Goal: Task Accomplishment & Management: Manage account settings

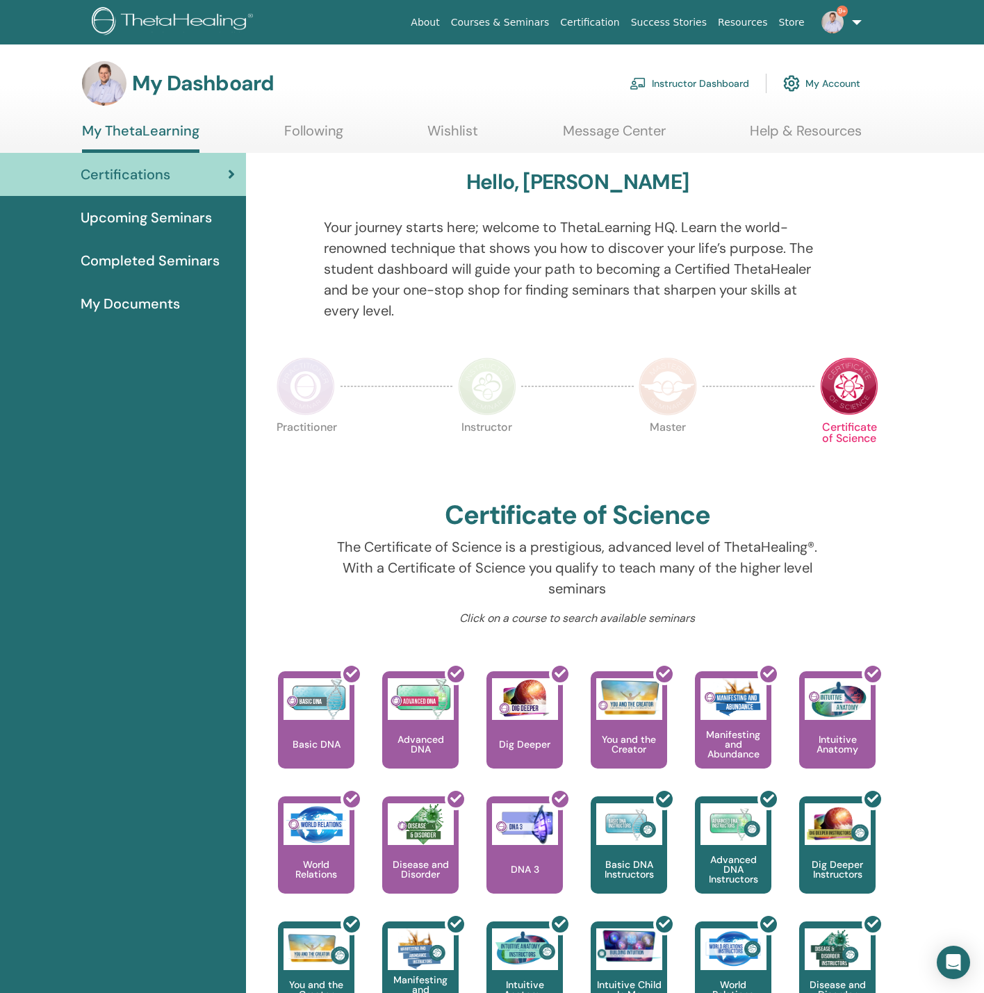
click at [709, 79] on link "Instructor Dashboard" at bounding box center [690, 83] width 120 height 31
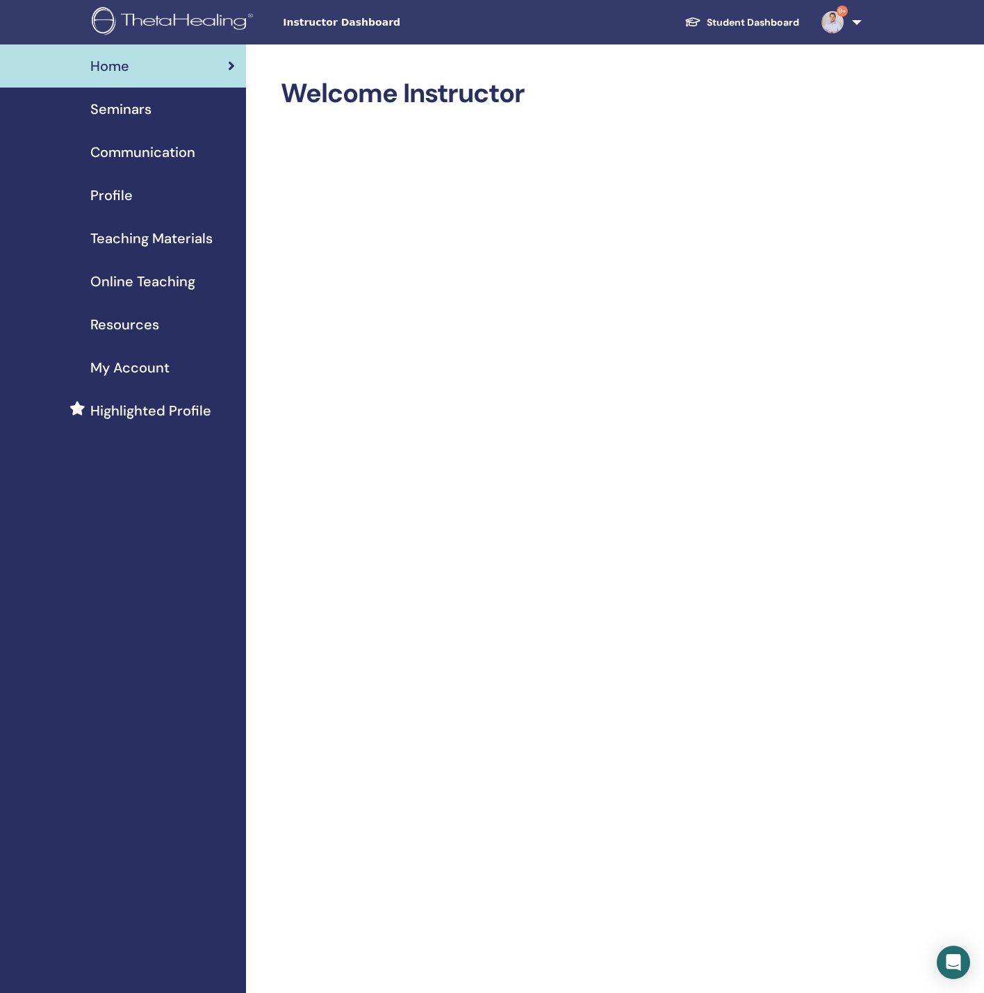
click at [138, 108] on span "Seminars" at bounding box center [120, 109] width 61 height 21
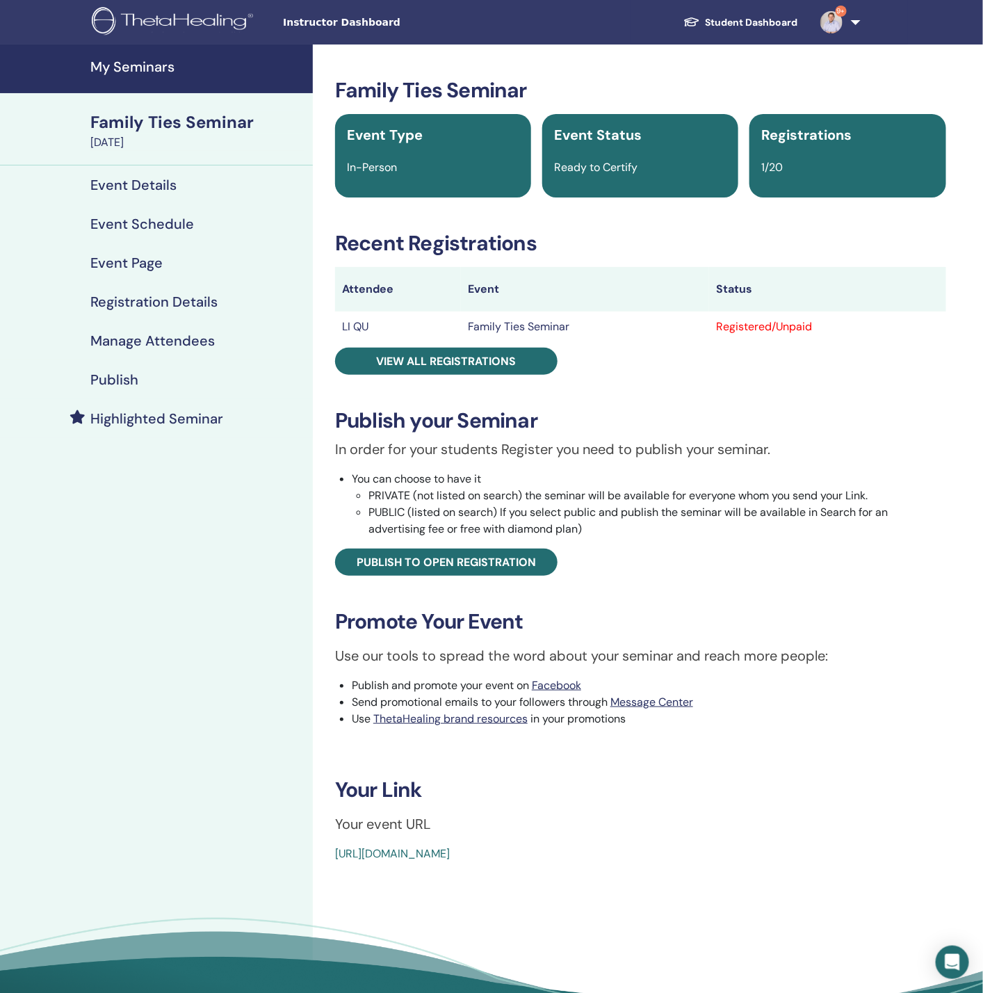
click at [182, 355] on link "Manage Attendees" at bounding box center [156, 340] width 313 height 39
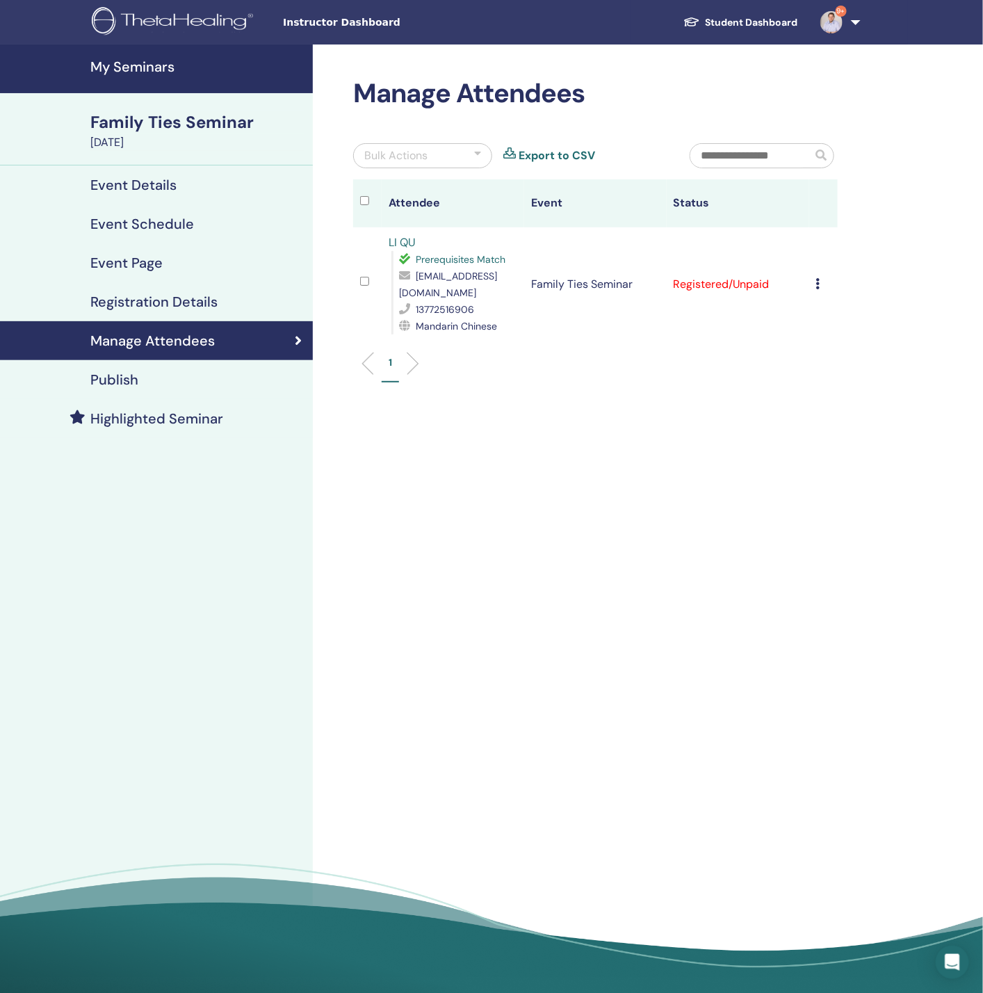
click at [457, 149] on div "Bulk Actions" at bounding box center [422, 155] width 139 height 25
click at [716, 435] on div "Manage Attendees Bulk Actions Message Selected Message All Mark as Paid Mark as…" at bounding box center [641, 523] width 656 height 958
click at [617, 403] on div "Manage Attendees Bulk Actions Message Selected Message All Mark as Paid Mark as…" at bounding box center [641, 523] width 656 height 958
click at [424, 159] on div "Bulk Actions" at bounding box center [395, 156] width 63 height 17
click at [822, 276] on div "Cancel Registration Do not auto-certify Mark as Paid Mark as Unpaid Mark as Abs…" at bounding box center [823, 284] width 15 height 17
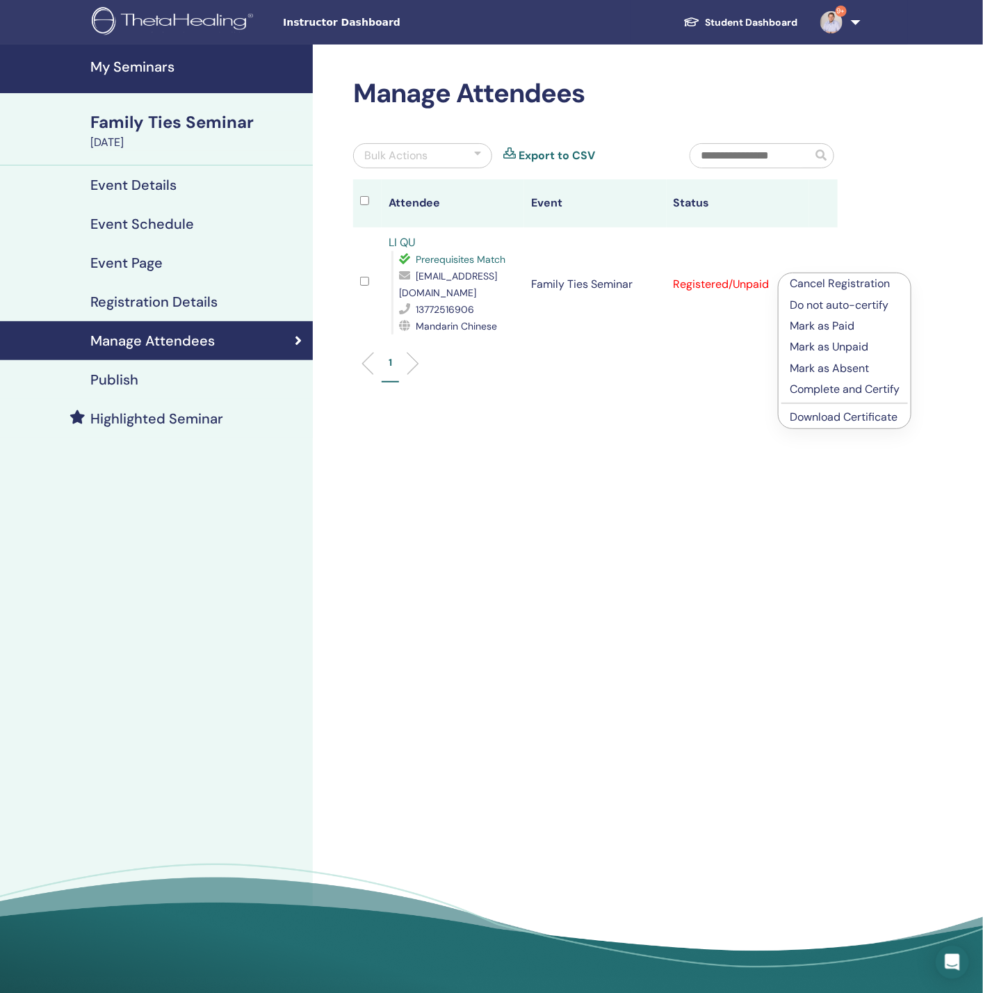
click at [836, 392] on p "Complete and Certify" at bounding box center [845, 389] width 110 height 17
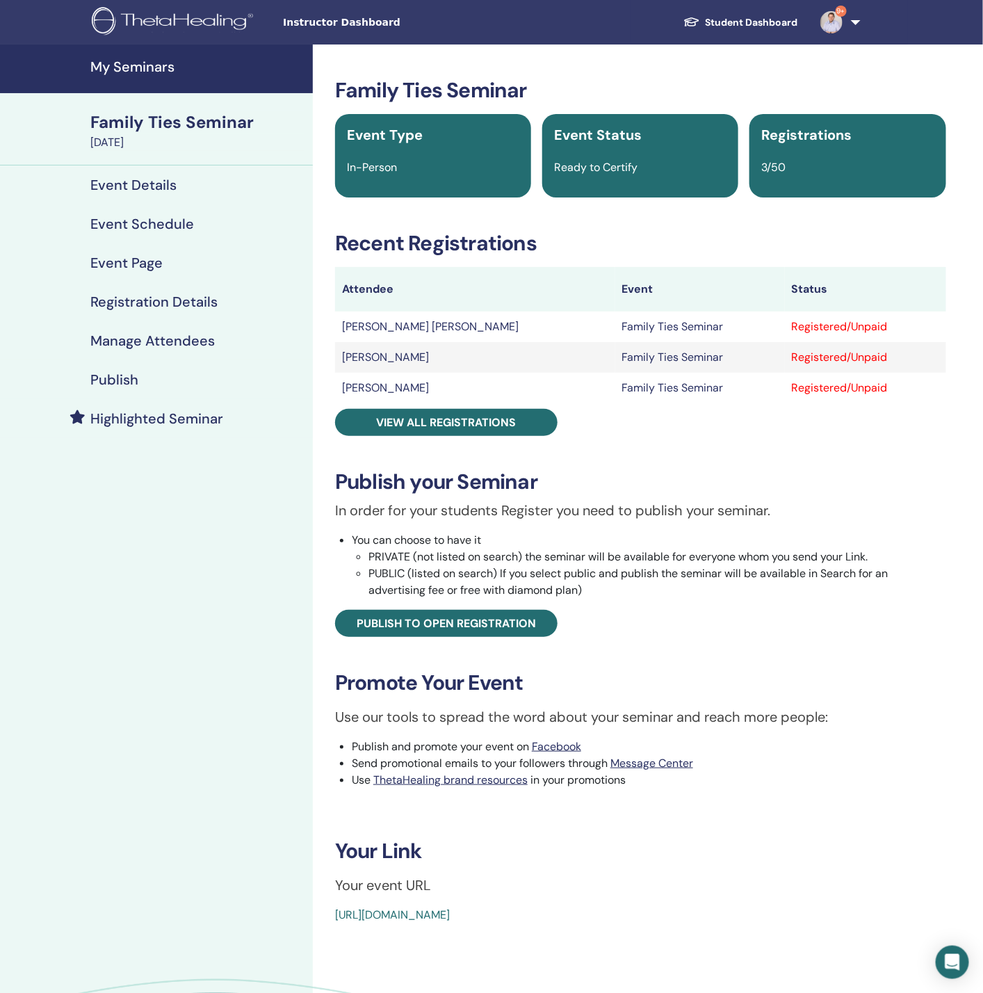
click at [216, 332] on div "Manage Attendees" at bounding box center [156, 340] width 291 height 17
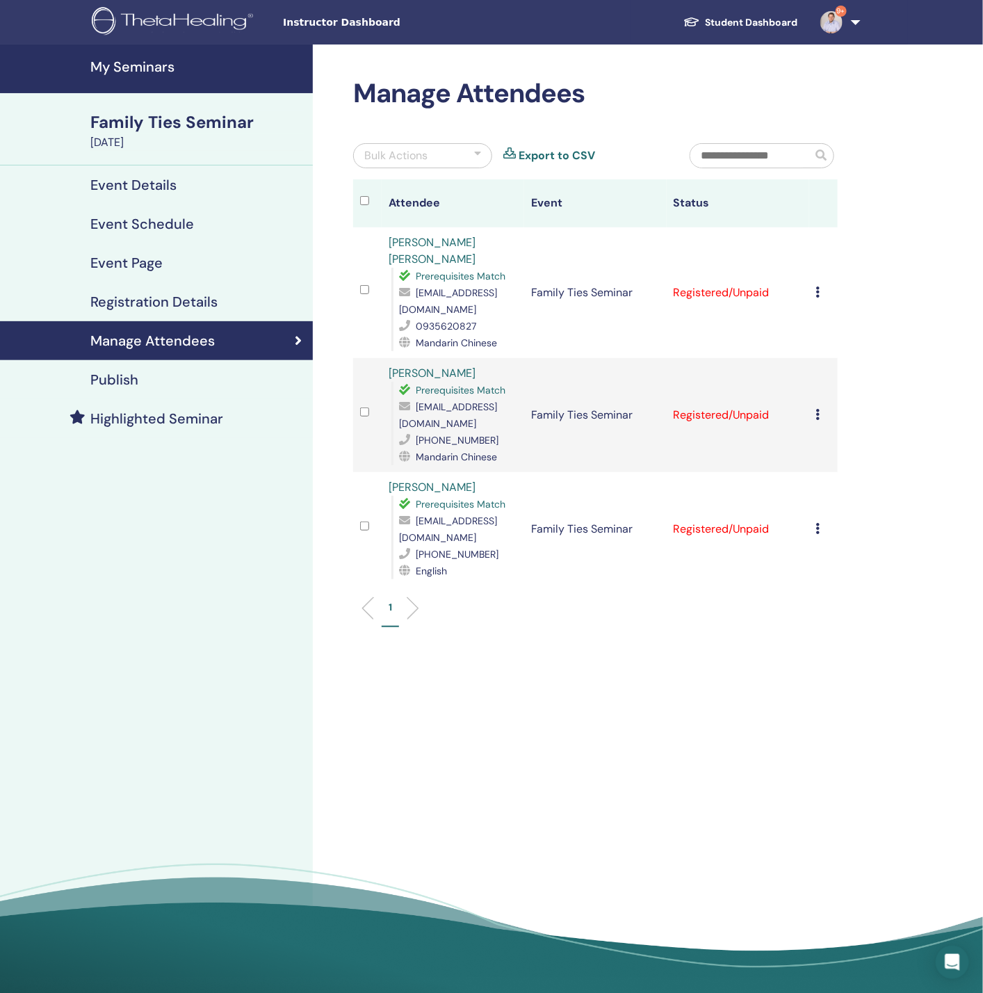
click at [819, 409] on icon at bounding box center [818, 414] width 4 height 11
click at [845, 408] on p "Do not auto-certify" at bounding box center [842, 406] width 110 height 17
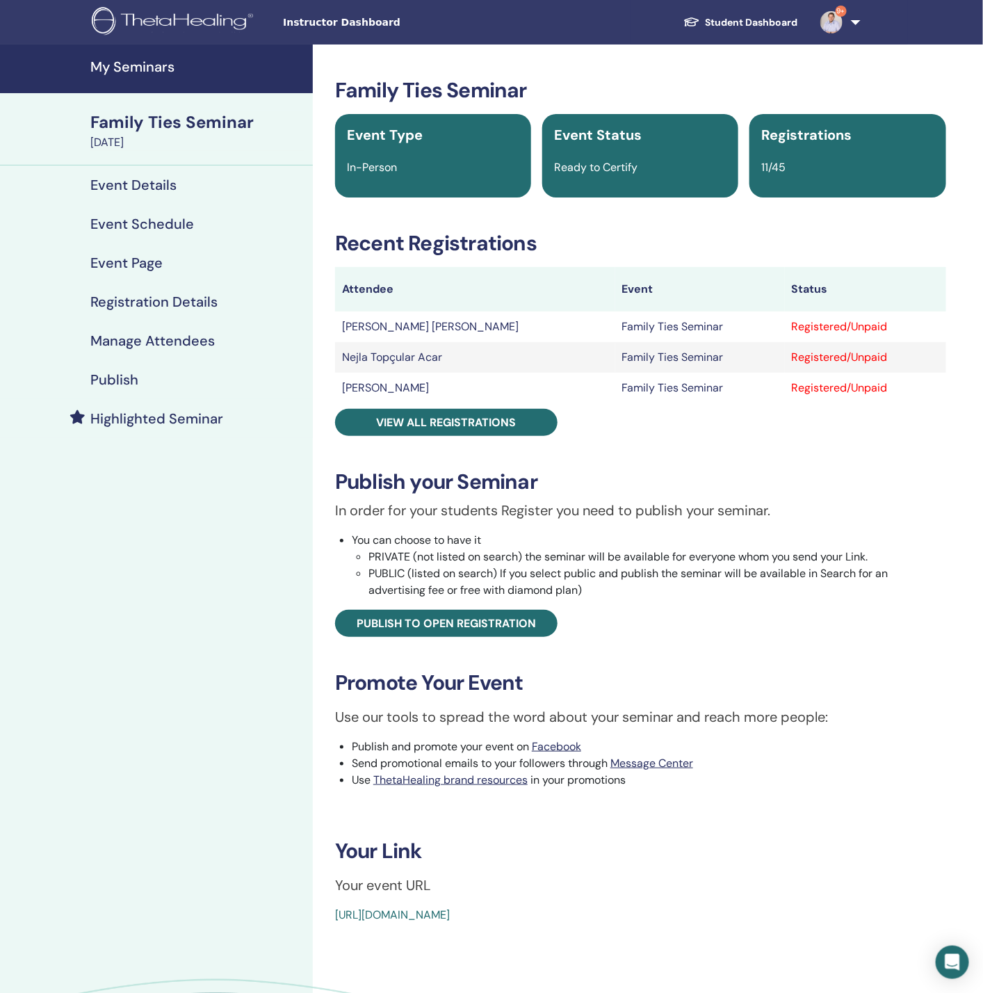
click at [159, 341] on h4 "Manage Attendees" at bounding box center [152, 340] width 124 height 17
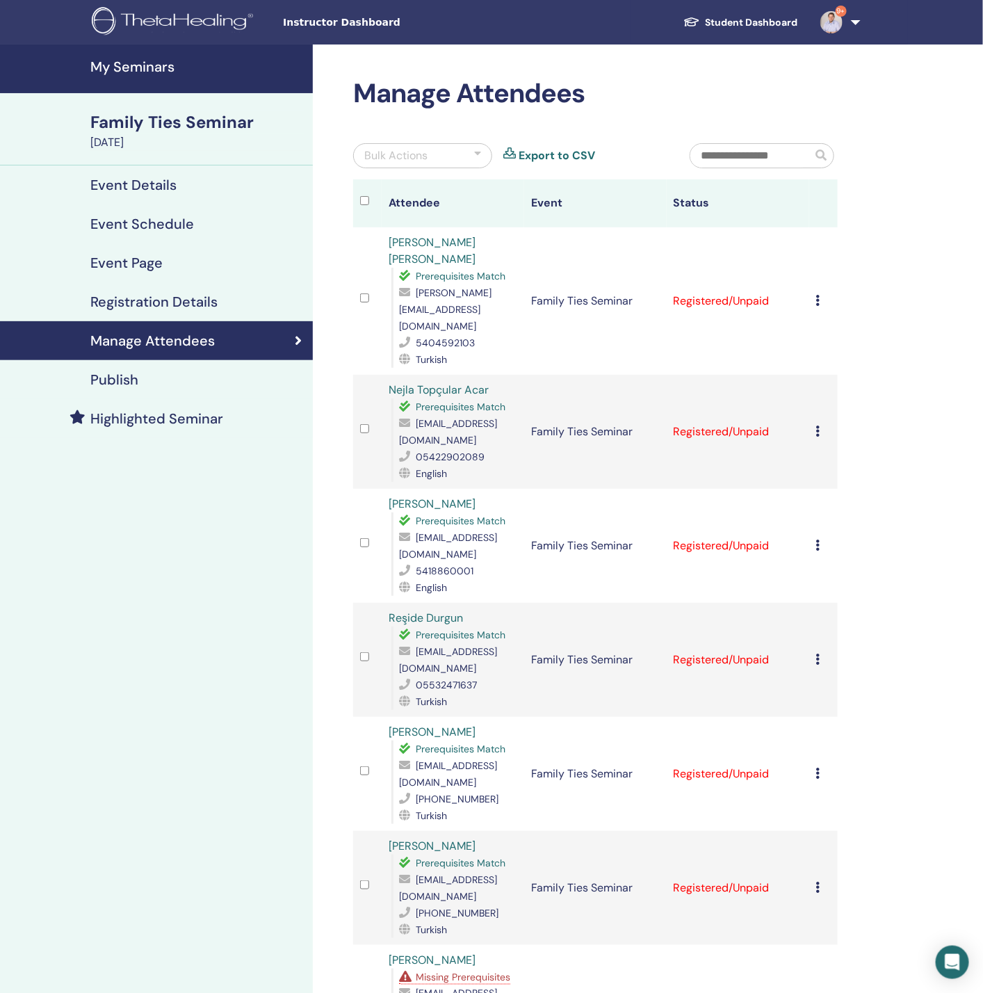
click at [459, 156] on div "Bulk Actions" at bounding box center [422, 155] width 139 height 25
click at [459, 156] on div "Bulk Actions" at bounding box center [422, 156] width 139 height 24
click at [413, 157] on div "Bulk Actions" at bounding box center [395, 155] width 63 height 17
click at [927, 321] on div "Manage Attendees Bulk Actions Message Selected Message All Mark as Paid Mark as…" at bounding box center [641, 904] width 656 height 1720
click at [863, 279] on div "Manage Attendees Bulk Actions Message Selected Message All Mark as Paid Mark as…" at bounding box center [641, 904] width 656 height 1720
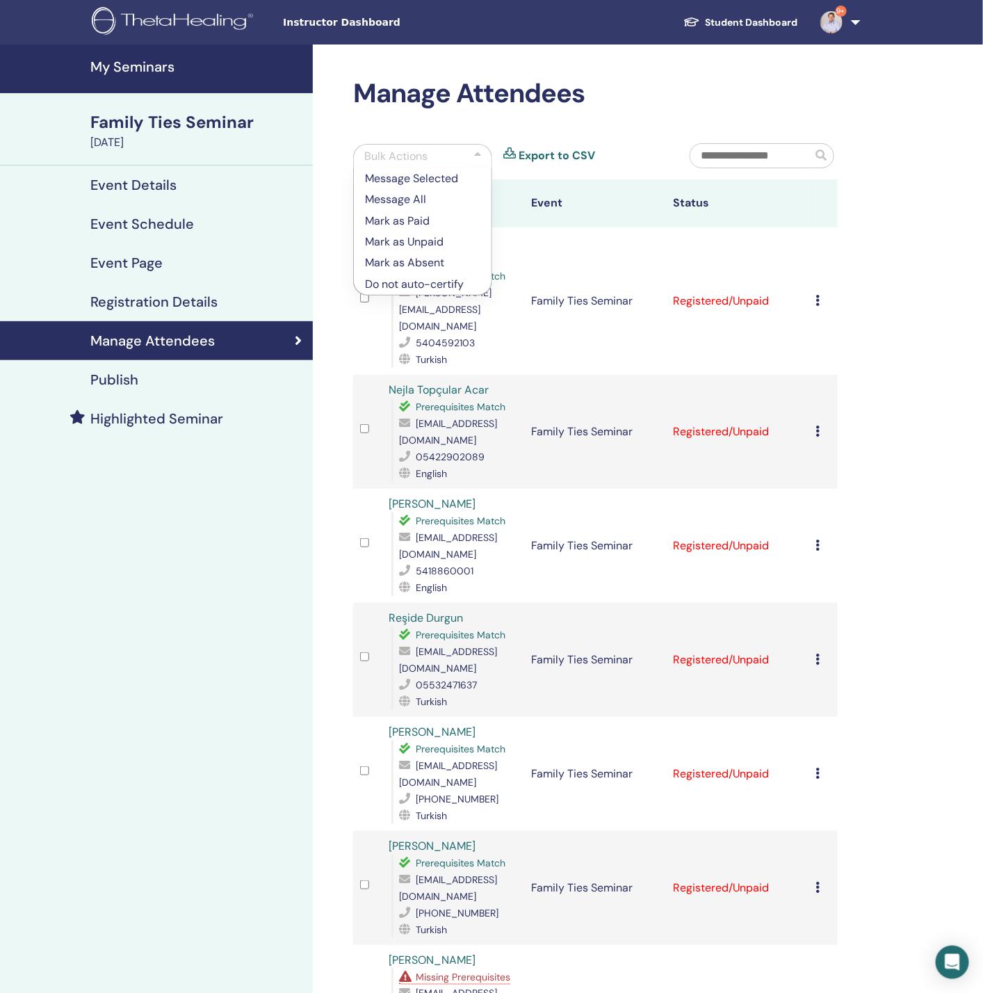
click at [421, 146] on div "Bulk Actions" at bounding box center [422, 156] width 139 height 24
click at [820, 295] on icon at bounding box center [818, 300] width 4 height 11
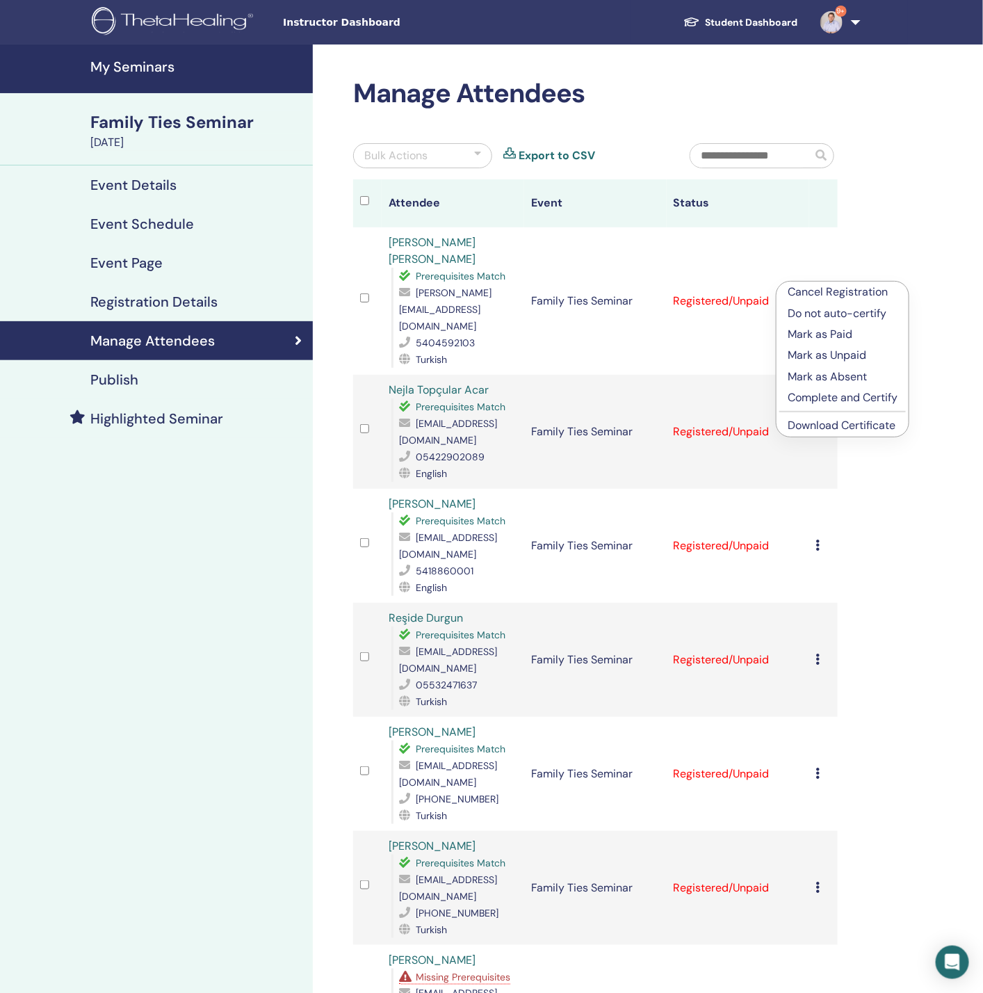
click at [835, 402] on p "Complete and Certify" at bounding box center [843, 397] width 110 height 17
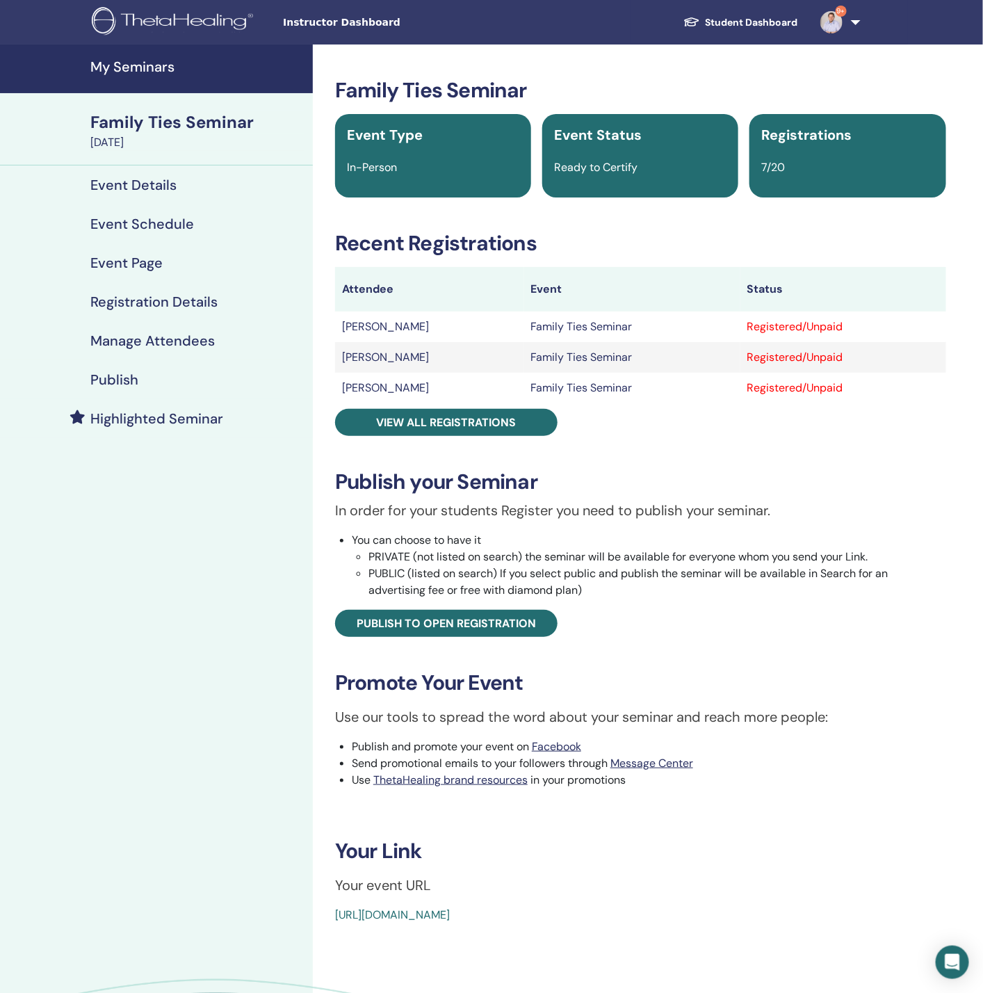
click at [134, 330] on link "Manage Attendees" at bounding box center [156, 340] width 313 height 39
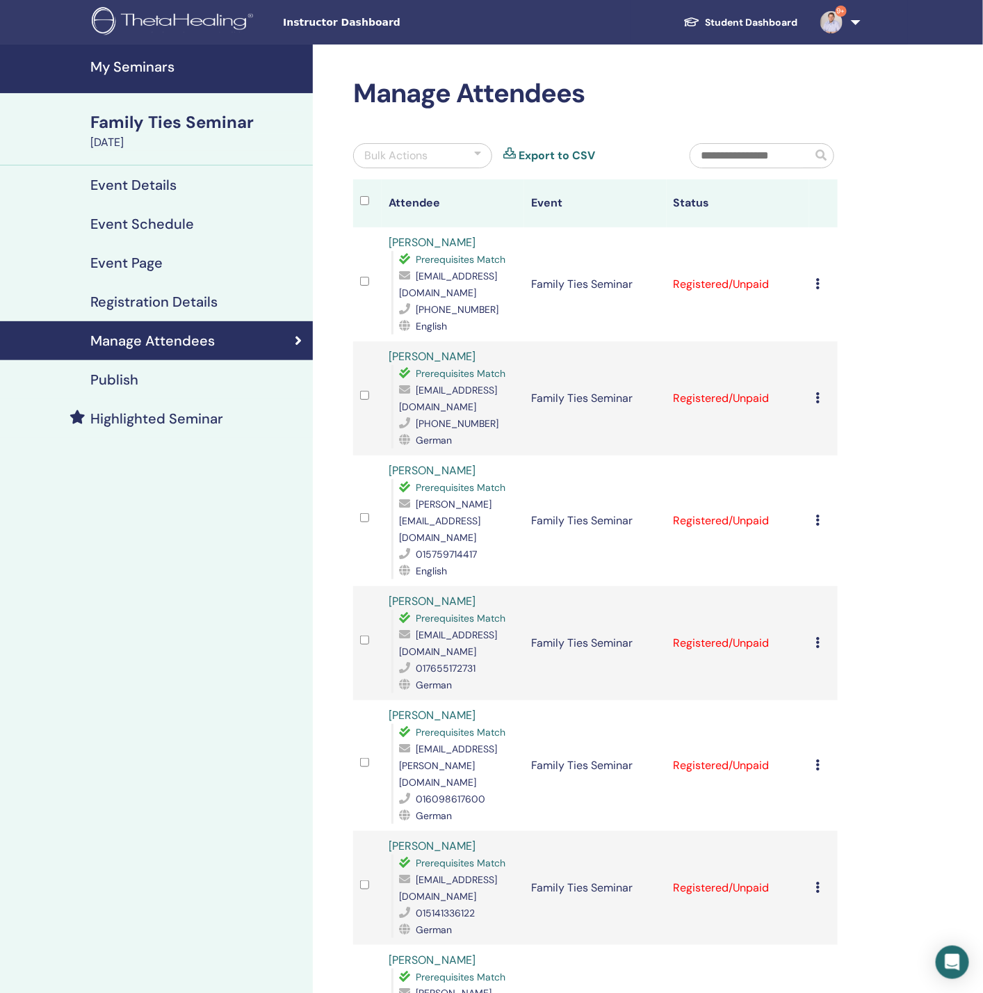
click at [407, 156] on div "Bulk Actions" at bounding box center [395, 155] width 63 height 17
click at [395, 119] on div "Manage Attendees Bulk Actions Message Selected Message All Mark as Paid Mark as…" at bounding box center [595, 612] width 501 height 1069
click at [310, 194] on link "Event Details" at bounding box center [156, 184] width 313 height 39
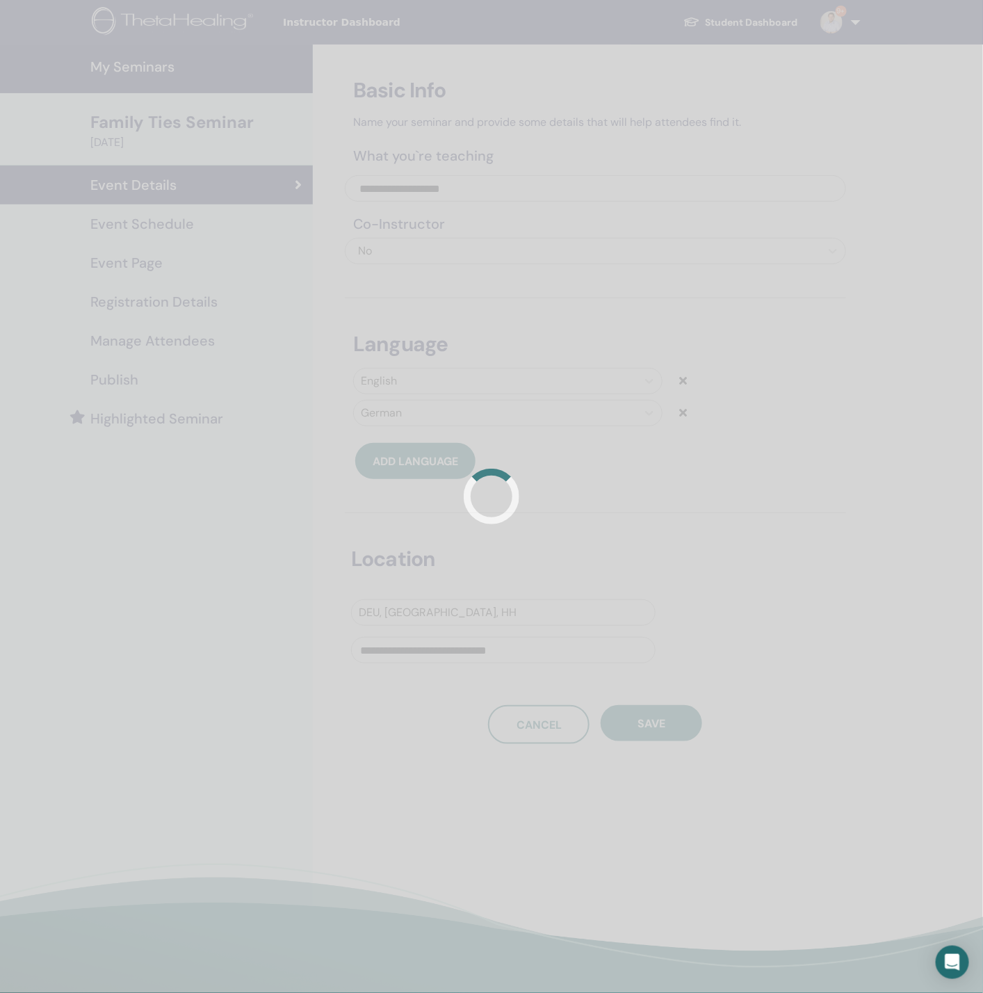
click at [161, 327] on div at bounding box center [491, 496] width 983 height 993
click at [155, 346] on div at bounding box center [491, 496] width 983 height 993
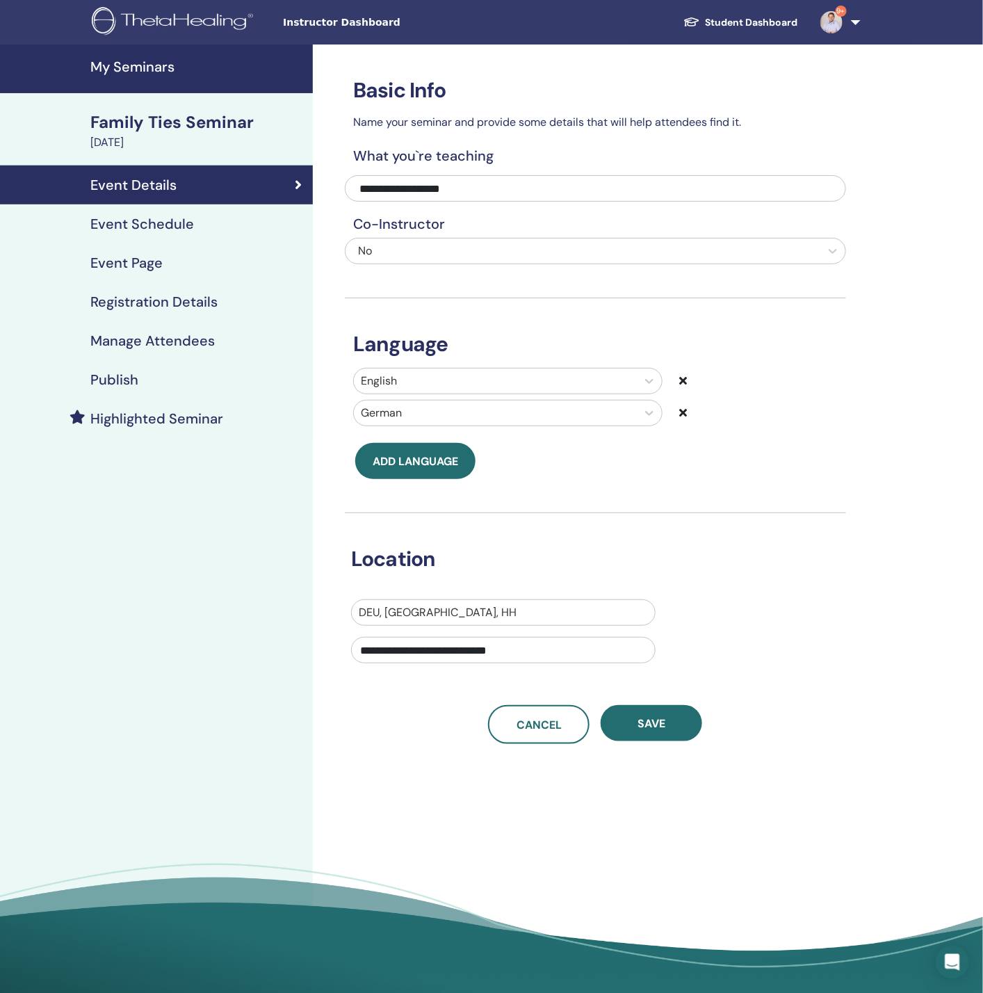
click at [152, 334] on h4 "Manage Attendees" at bounding box center [152, 340] width 124 height 17
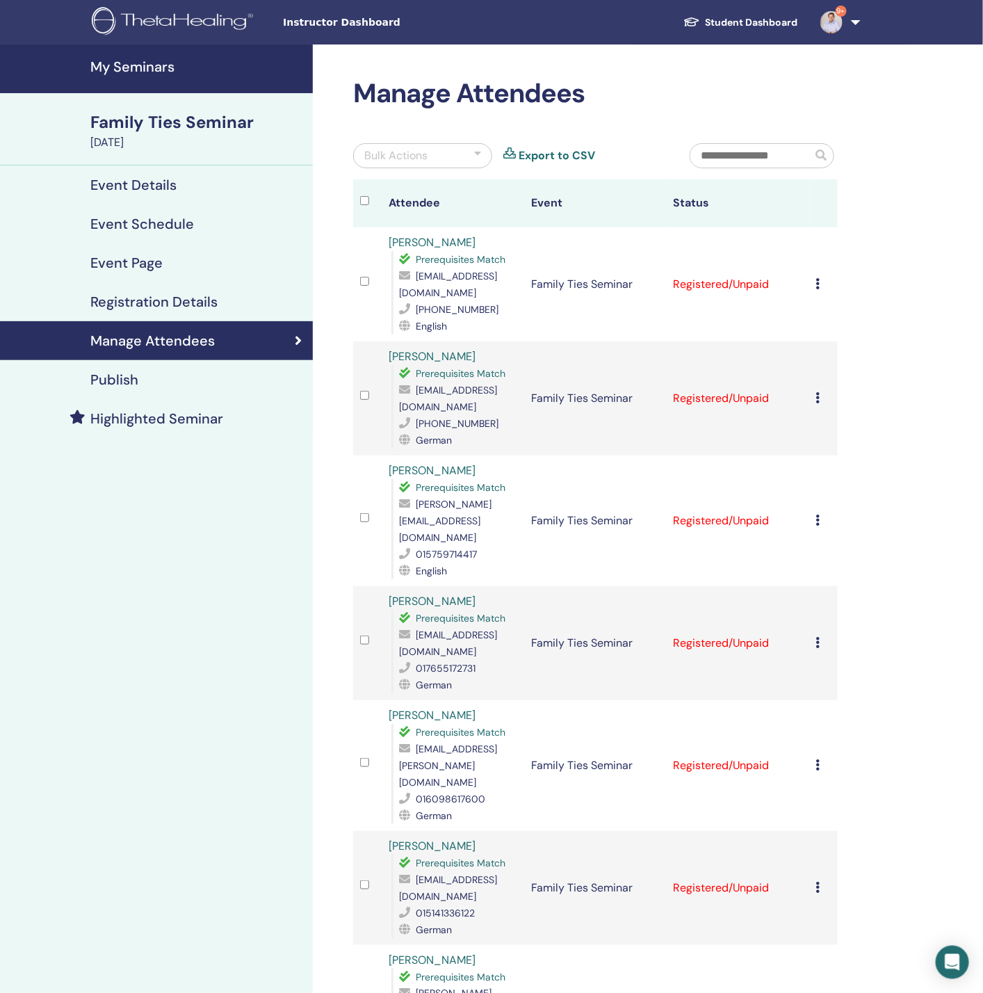
click at [473, 147] on div "Bulk Actions" at bounding box center [422, 155] width 139 height 25
click at [939, 231] on div "Manage Attendees Bulk Actions Message Selected Message All Mark as Paid Mark as…" at bounding box center [641, 692] width 656 height 1297
click at [817, 281] on icon at bounding box center [818, 283] width 4 height 11
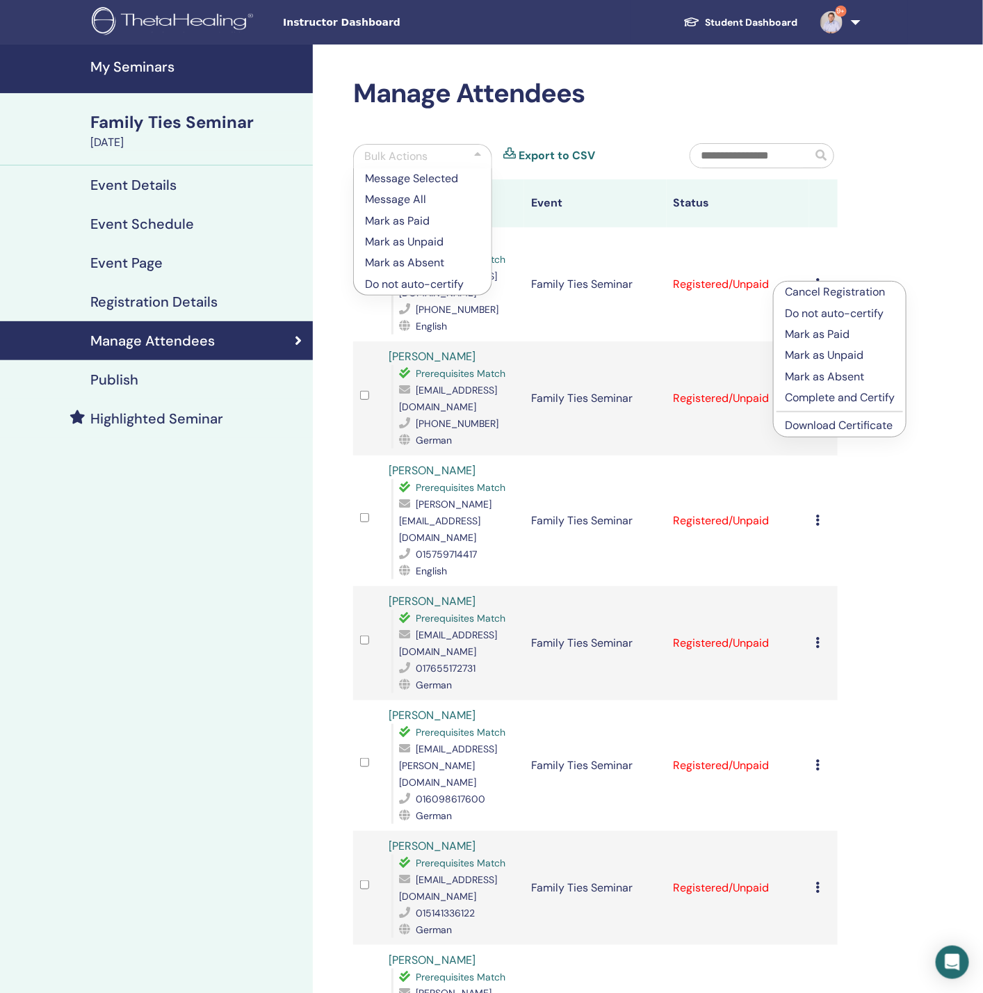
click at [461, 138] on div "Manage Attendees Bulk Actions Message Selected Message All Mark as Paid Mark as…" at bounding box center [595, 612] width 501 height 1069
click at [447, 148] on div "Bulk Actions" at bounding box center [422, 156] width 139 height 24
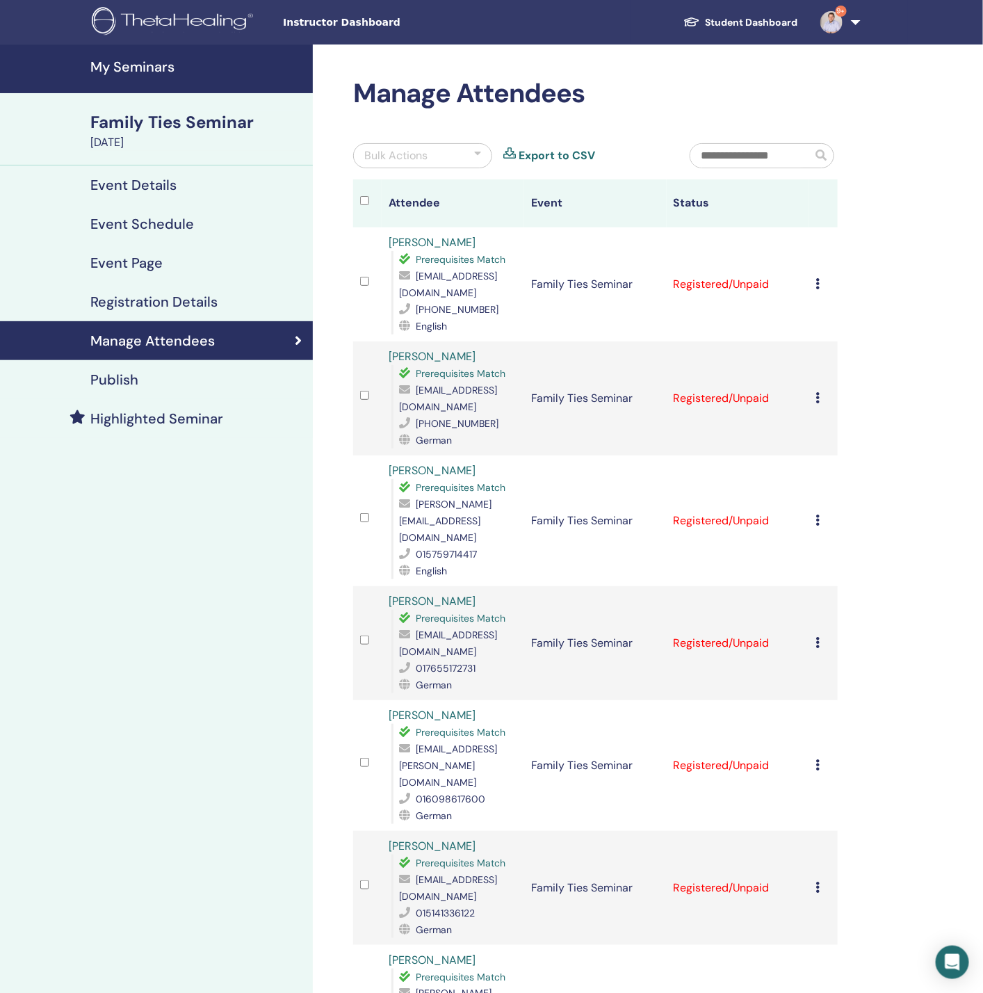
click at [820, 279] on div "Cancel Registration Do not auto-certify Mark as Paid Mark as Unpaid Mark as Abs…" at bounding box center [823, 284] width 15 height 17
click at [848, 398] on p "Complete and Certify" at bounding box center [843, 396] width 110 height 17
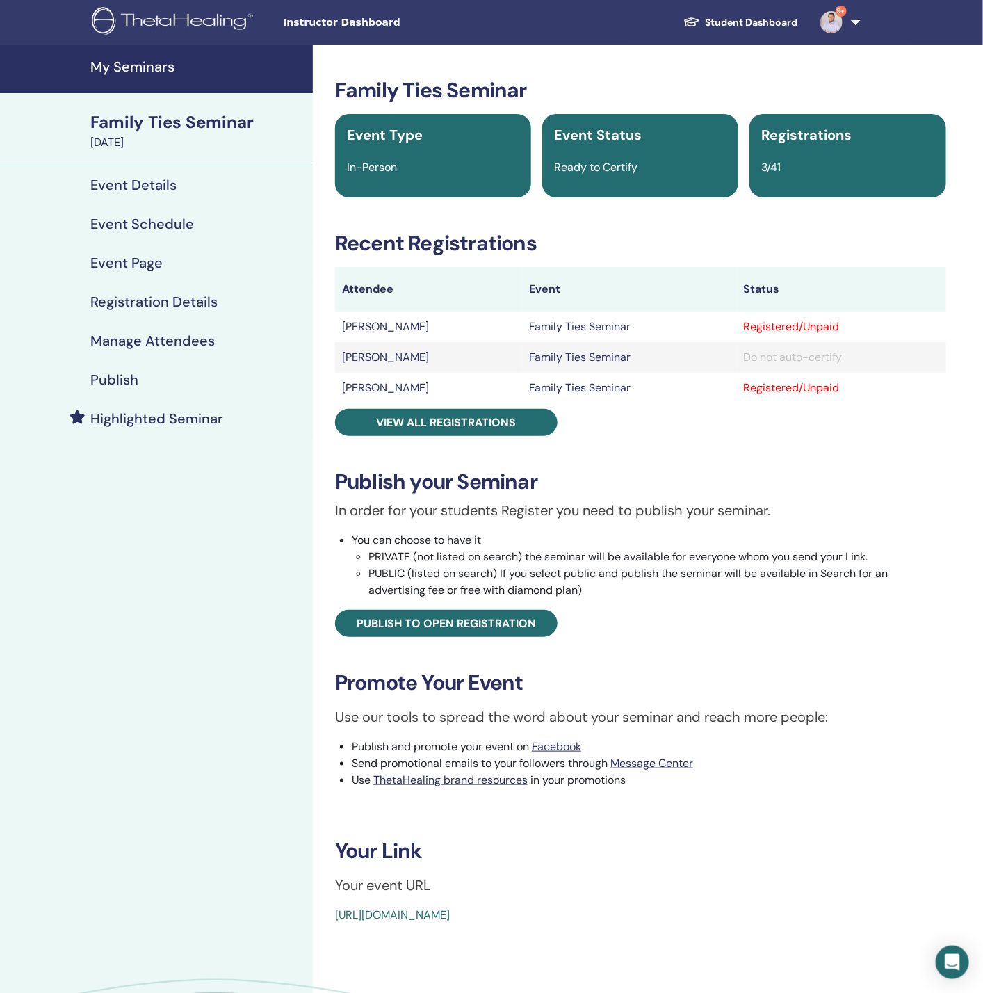
click at [190, 340] on h4 "Manage Attendees" at bounding box center [152, 340] width 124 height 17
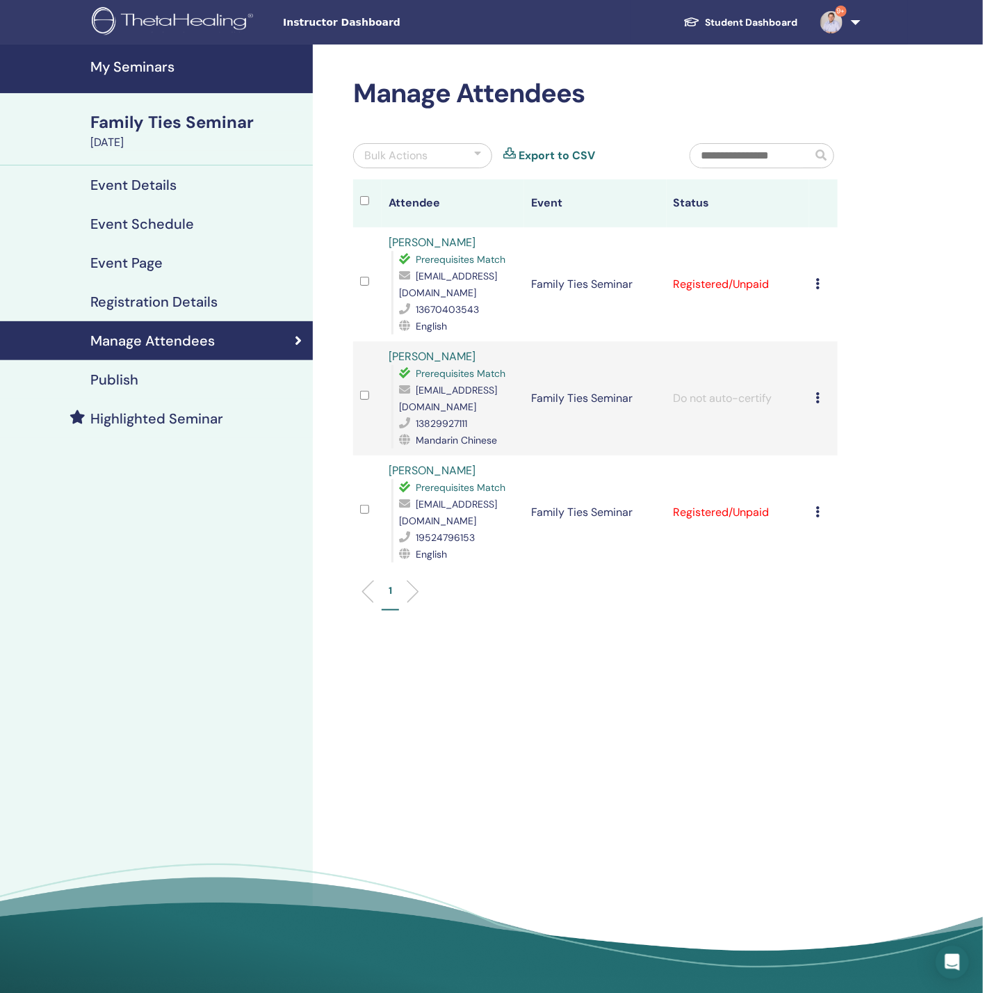
click at [453, 145] on div "Bulk Actions" at bounding box center [422, 155] width 139 height 25
click at [687, 667] on div "Manage Attendees Bulk Actions Message Selected Message All Mark as Paid Mark as…" at bounding box center [641, 523] width 656 height 958
click at [820, 276] on div "Cancel Registration Do not auto-certify Mark as Paid Mark as Unpaid Mark as Abs…" at bounding box center [823, 284] width 15 height 17
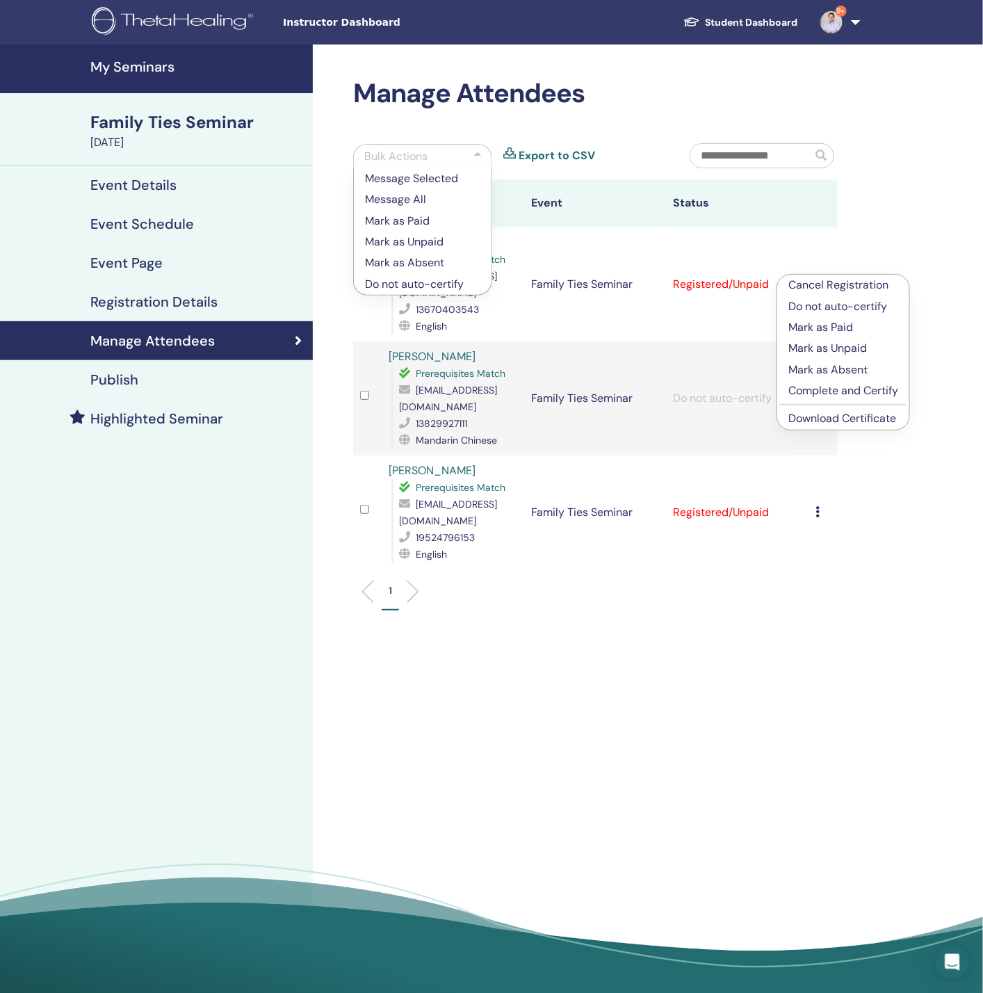
click at [837, 392] on p "Complete and Certify" at bounding box center [843, 390] width 110 height 17
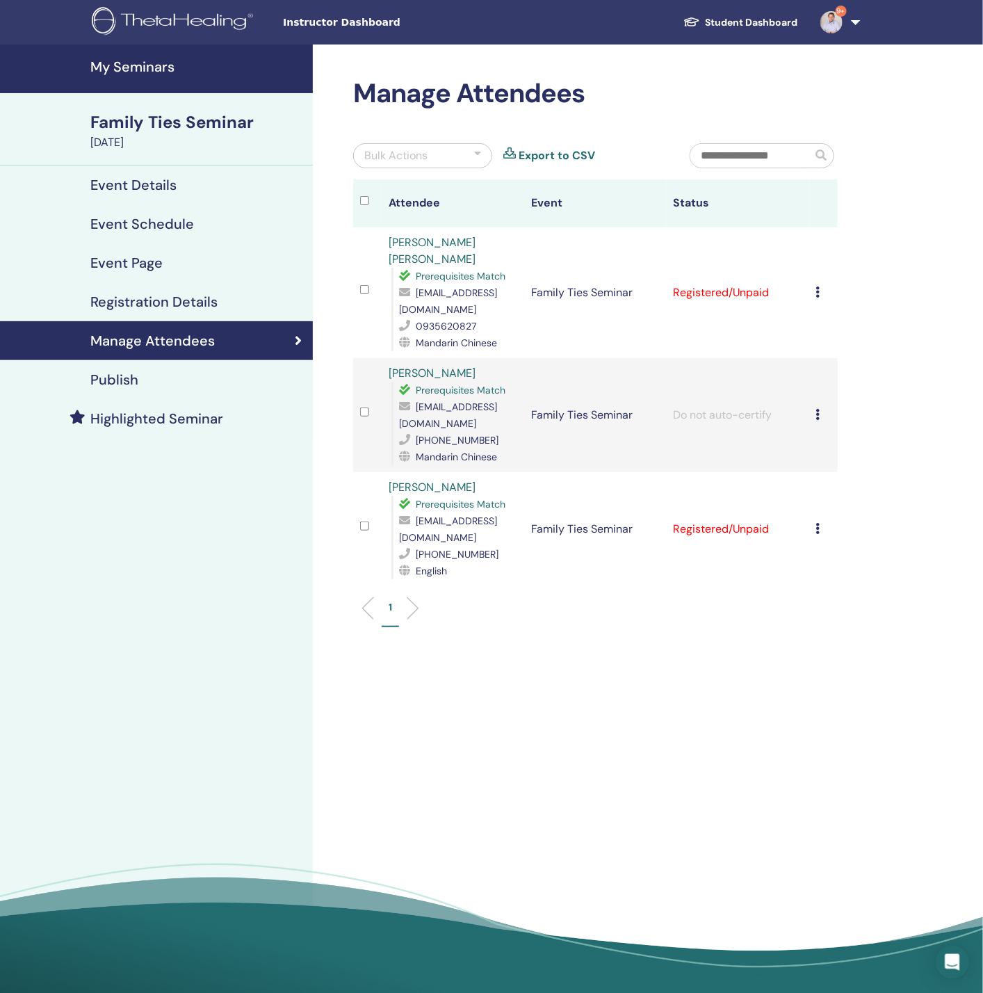
click at [133, 298] on h4 "Registration Details" at bounding box center [153, 301] width 127 height 17
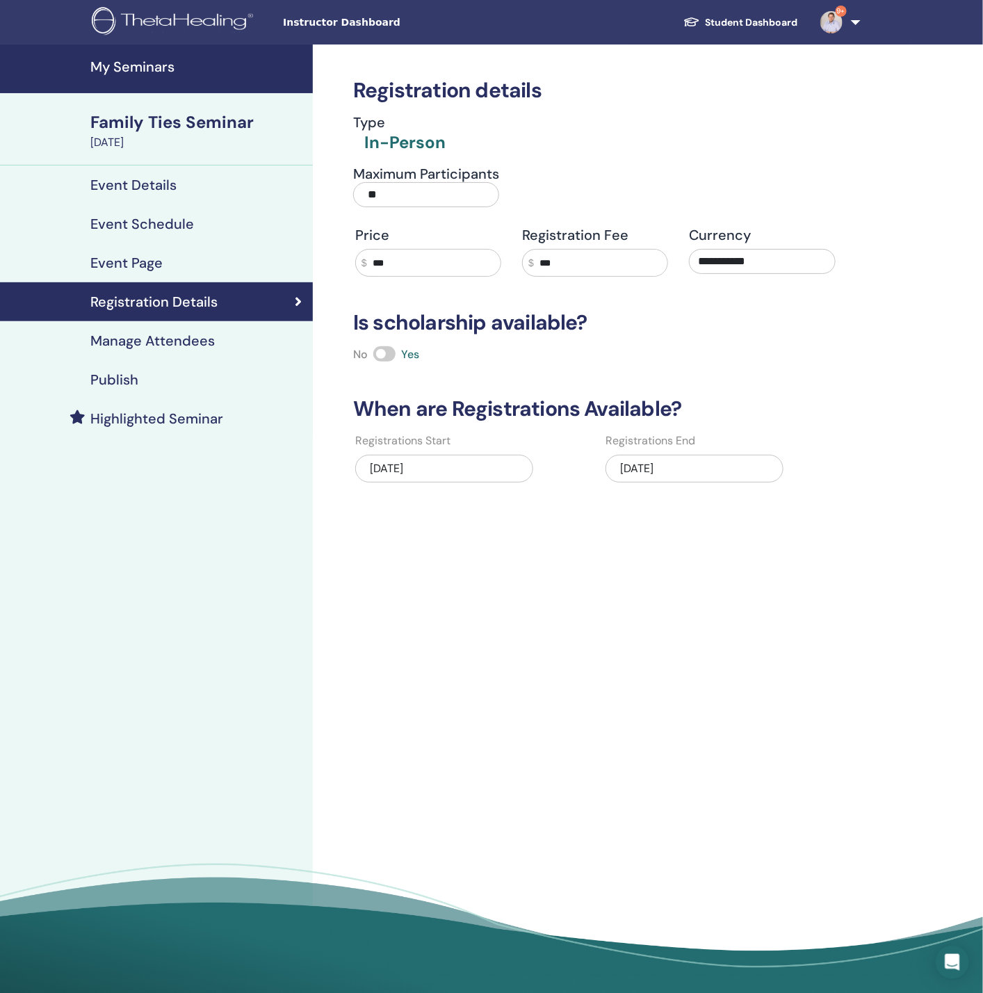
click at [136, 334] on h4 "Manage Attendees" at bounding box center [152, 340] width 124 height 17
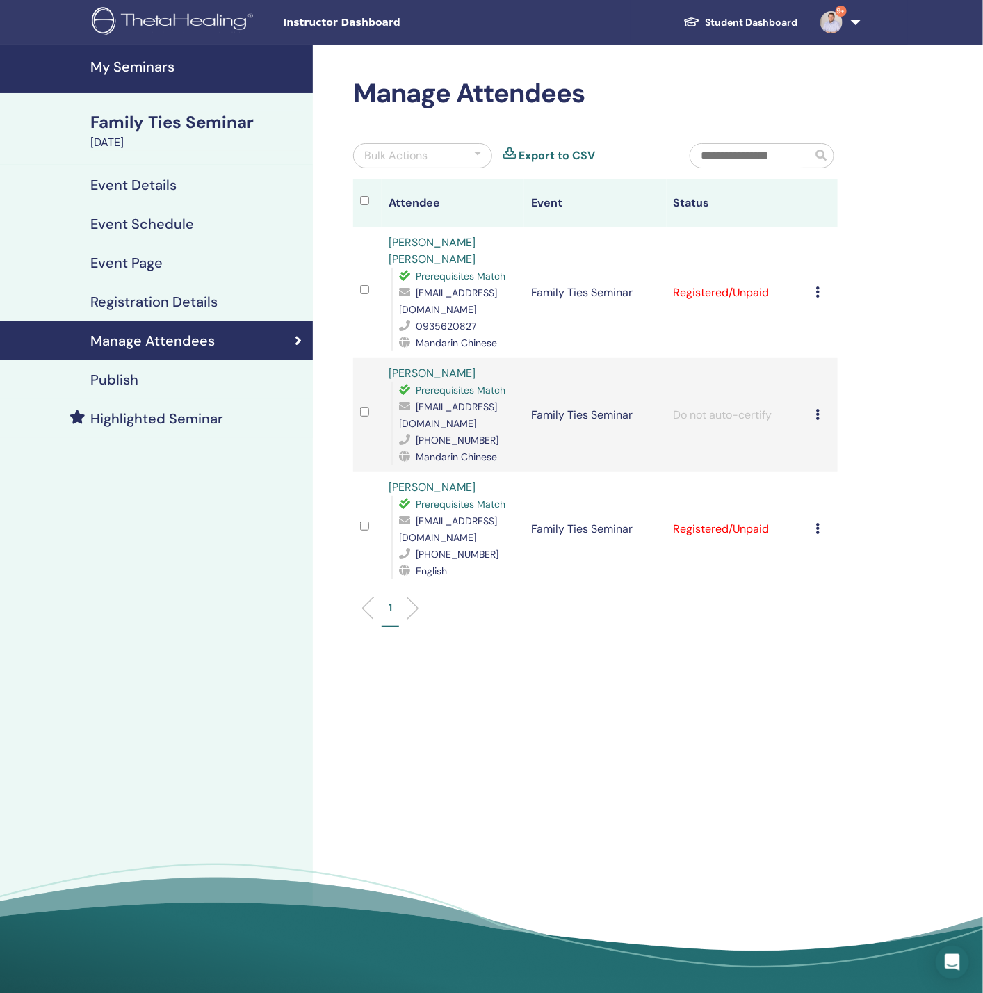
click at [815, 271] on td "Cancel Registration Do not auto-certify Mark as Paid Mark as Unpaid Mark as Abs…" at bounding box center [823, 292] width 29 height 131
click at [818, 286] on icon at bounding box center [818, 291] width 4 height 11
click at [831, 396] on p "Complete and Certify" at bounding box center [841, 390] width 110 height 17
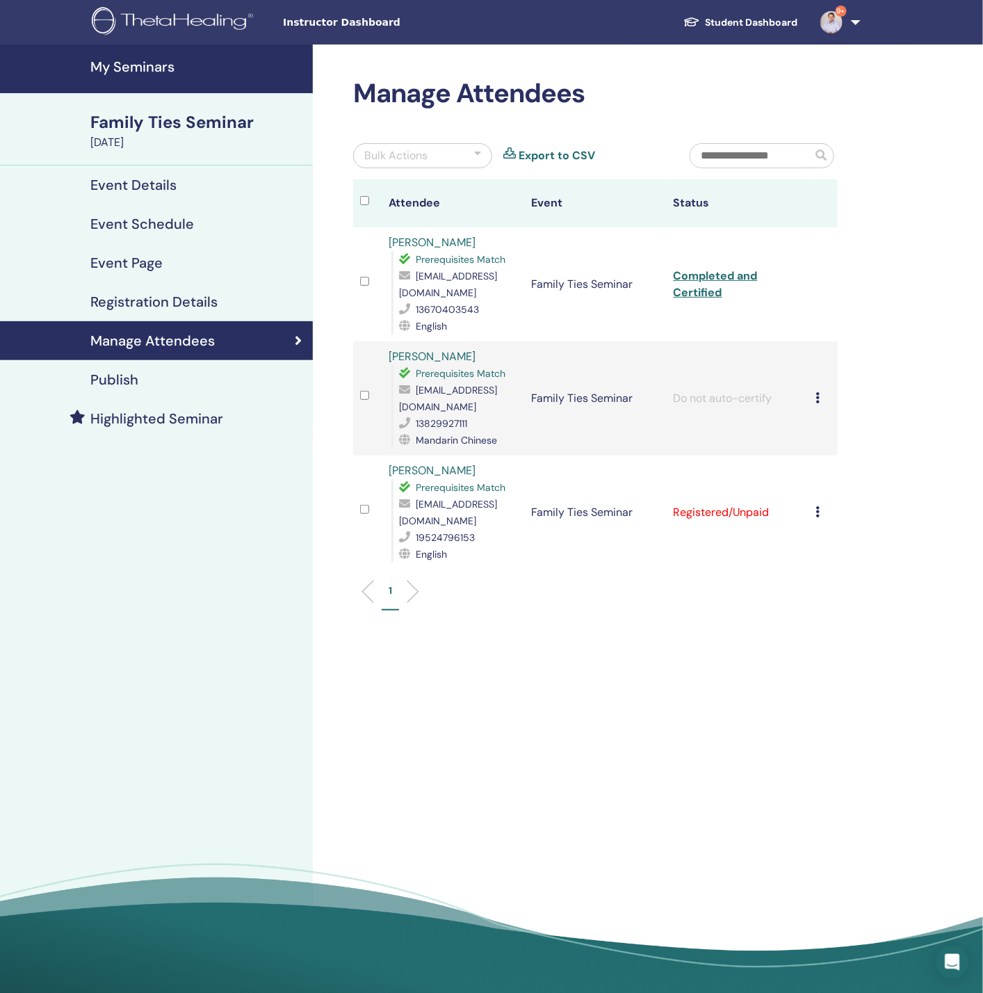
click at [818, 506] on icon at bounding box center [818, 511] width 4 height 11
click at [835, 580] on p "Complete and Certify" at bounding box center [841, 582] width 110 height 17
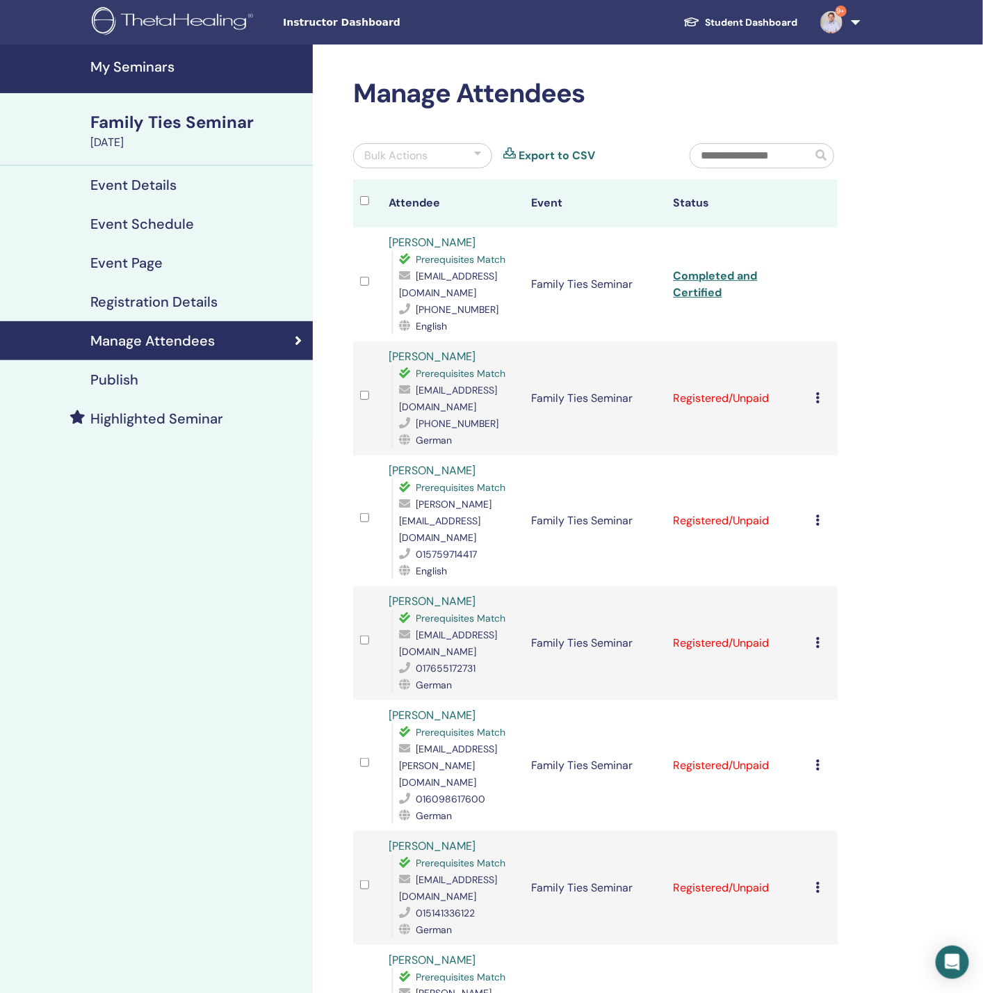
click at [820, 394] on div "Cancel Registration Do not auto-certify Mark as Paid Mark as Unpaid Mark as Abs…" at bounding box center [823, 398] width 15 height 17
click at [811, 511] on p "Complete and Certify" at bounding box center [843, 511] width 110 height 17
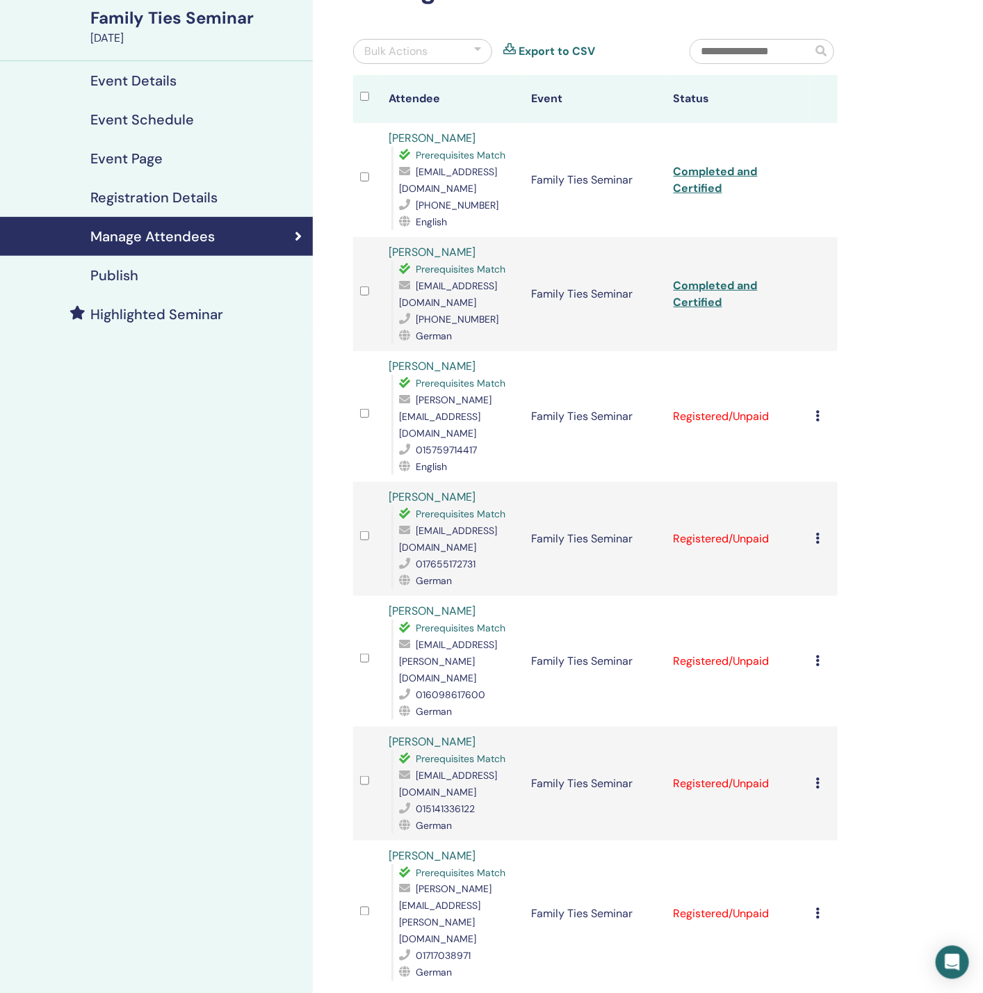
scroll to position [209, 0]
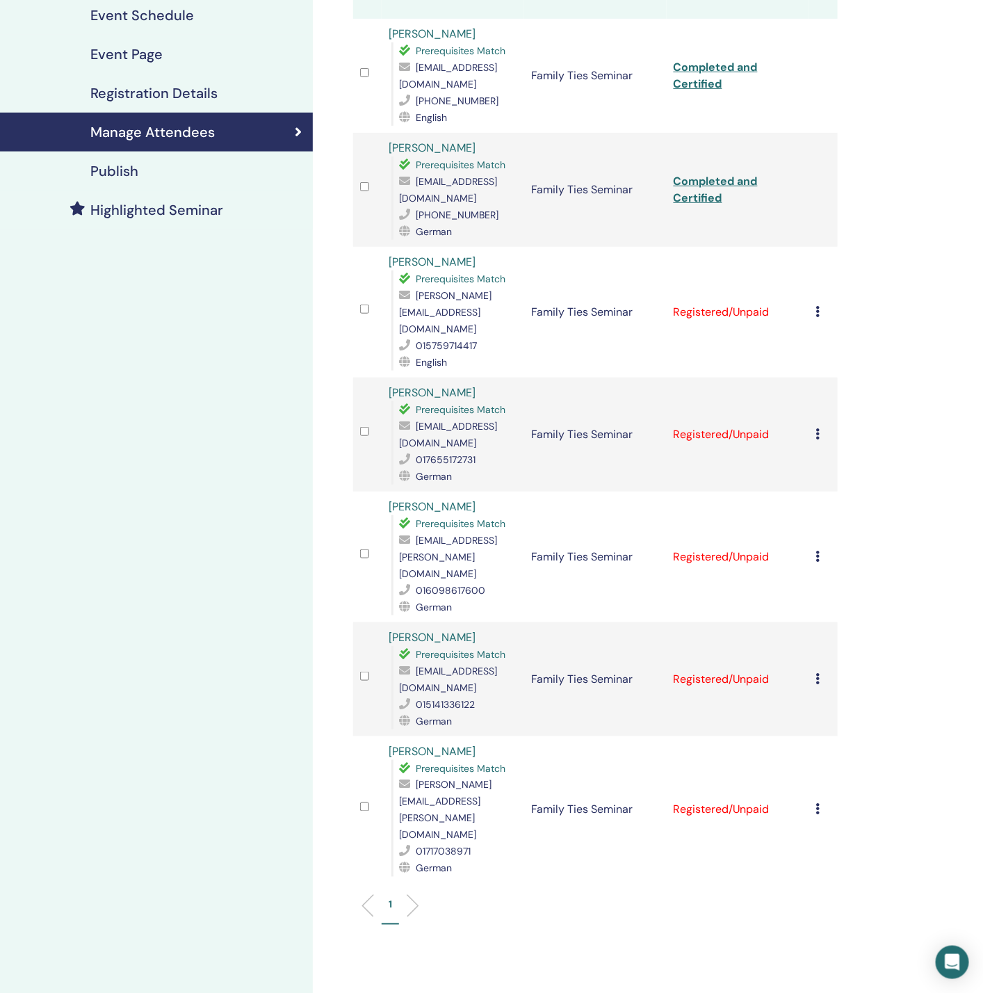
click at [817, 306] on icon at bounding box center [818, 311] width 4 height 11
click at [834, 414] on p "Complete and Certify" at bounding box center [840, 415] width 110 height 17
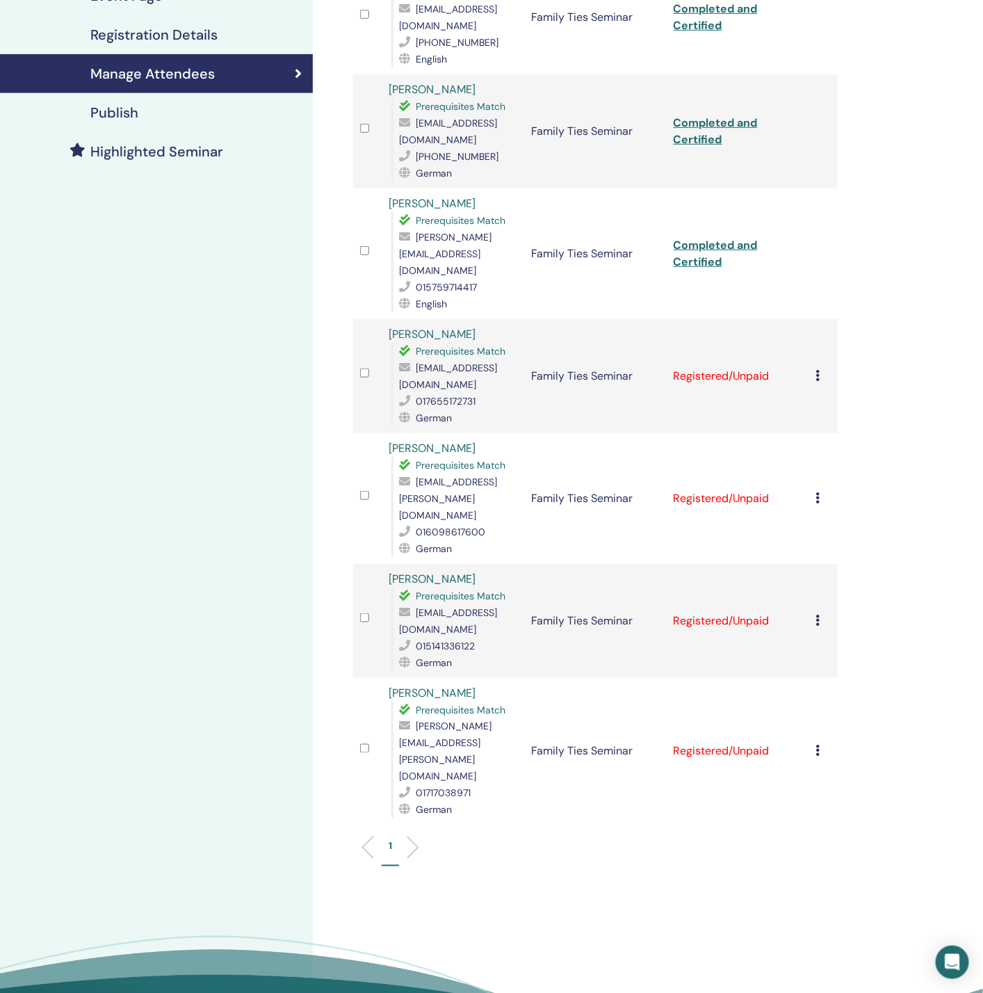
scroll to position [313, 0]
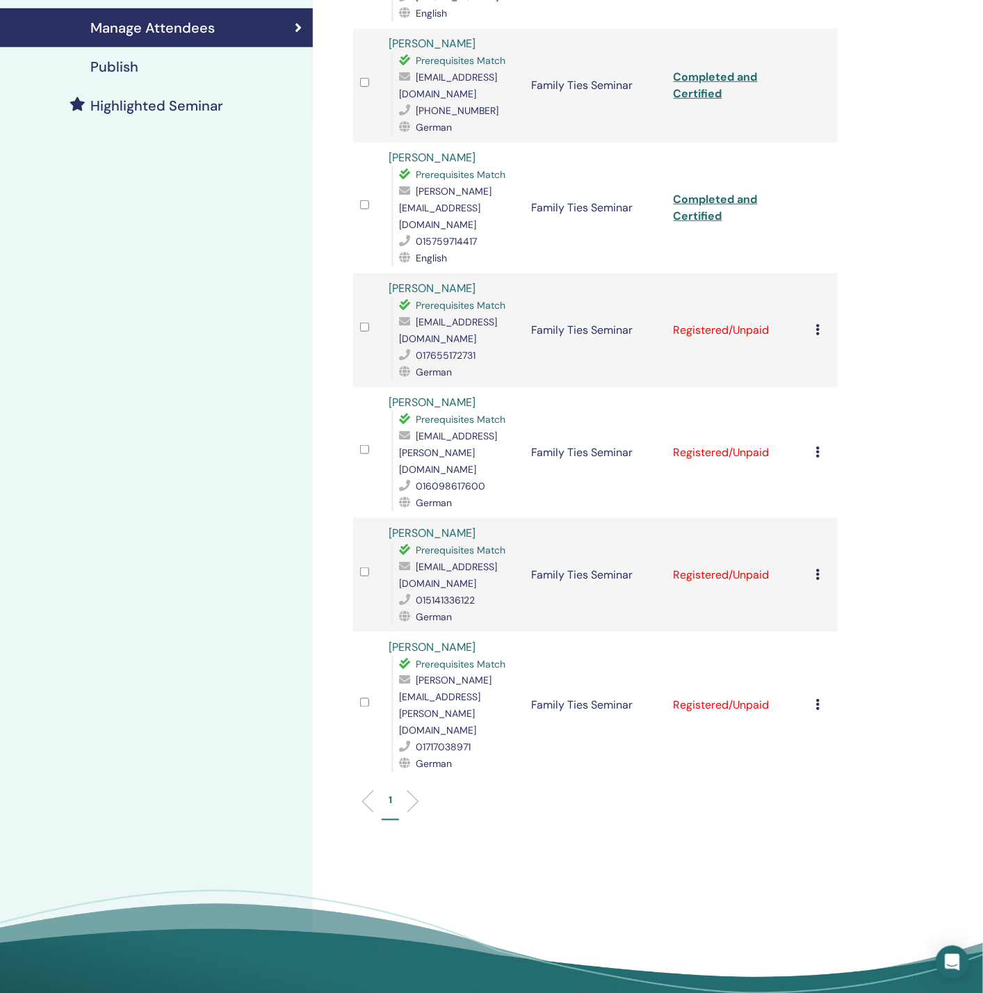
click at [818, 324] on icon at bounding box center [818, 329] width 4 height 11
click at [842, 429] on p "Complete and Certify" at bounding box center [841, 427] width 110 height 17
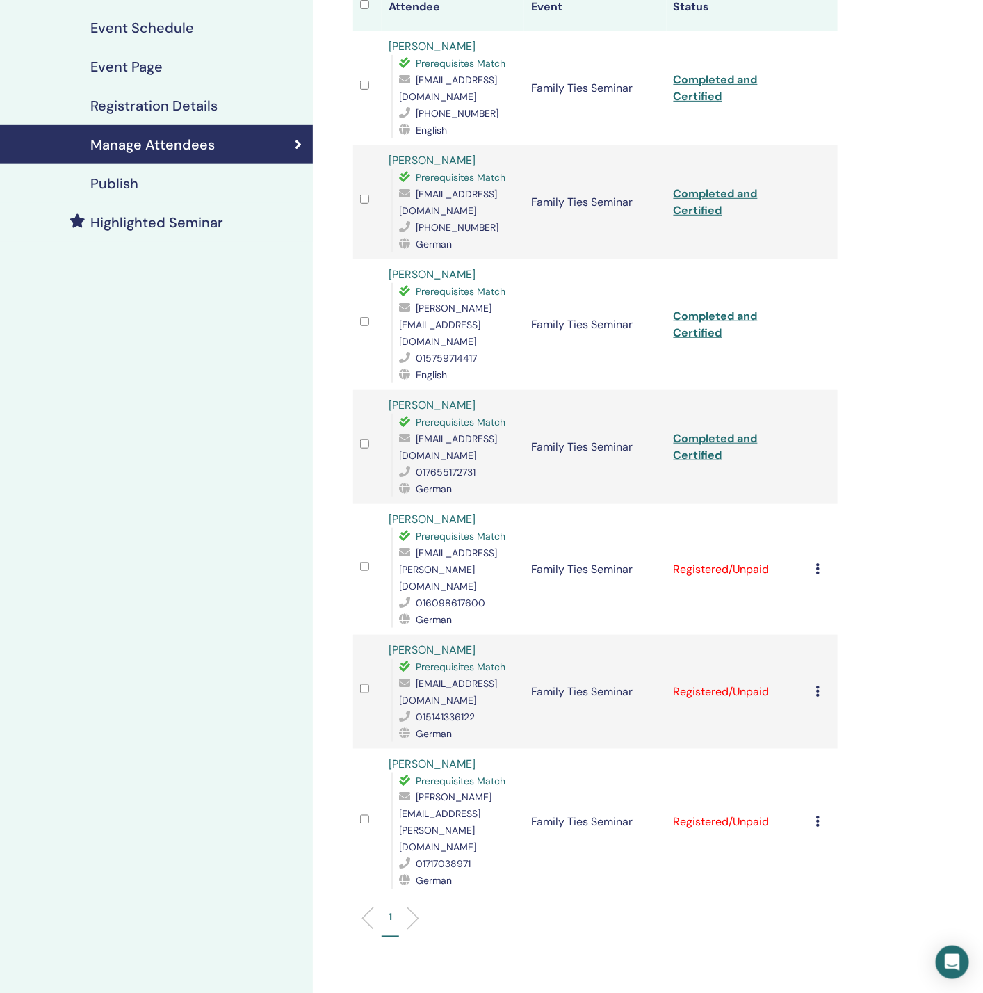
scroll to position [313, 0]
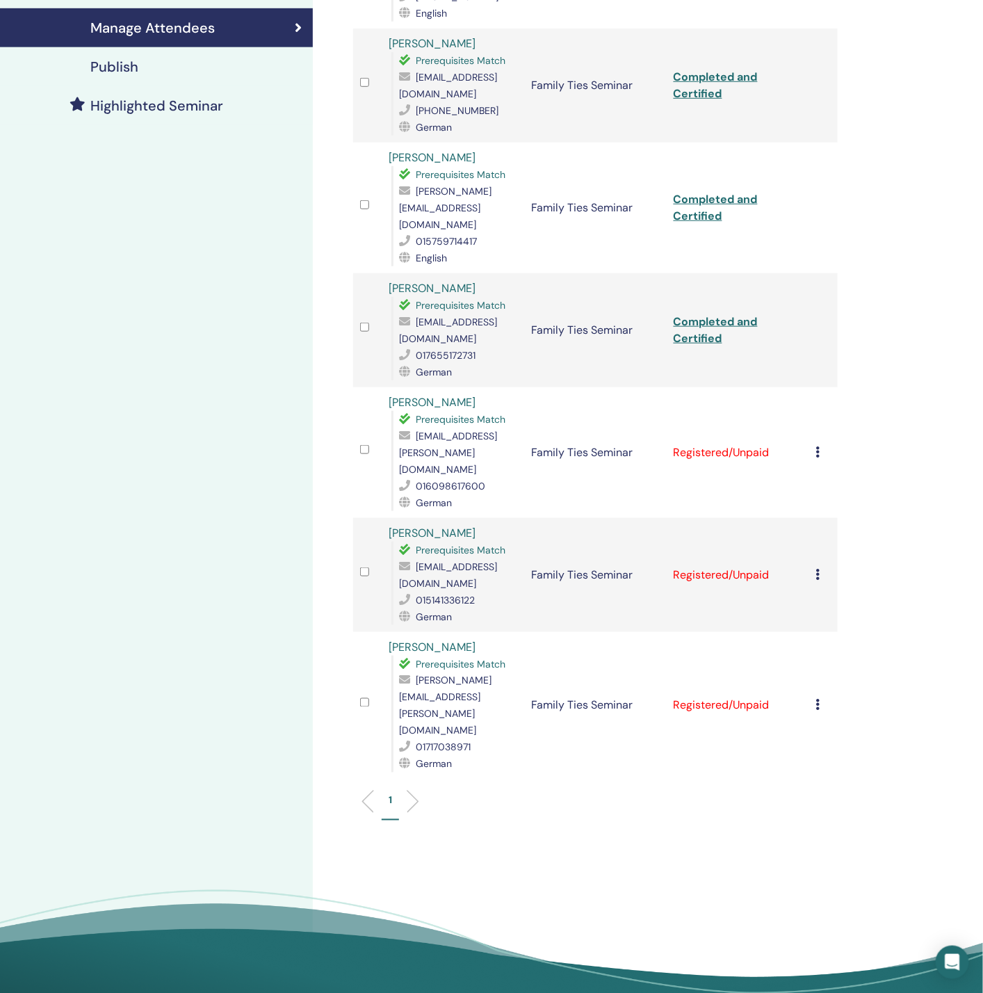
click at [820, 446] on icon at bounding box center [818, 451] width 4 height 11
click at [831, 541] on p "Complete and Certify" at bounding box center [843, 542] width 110 height 17
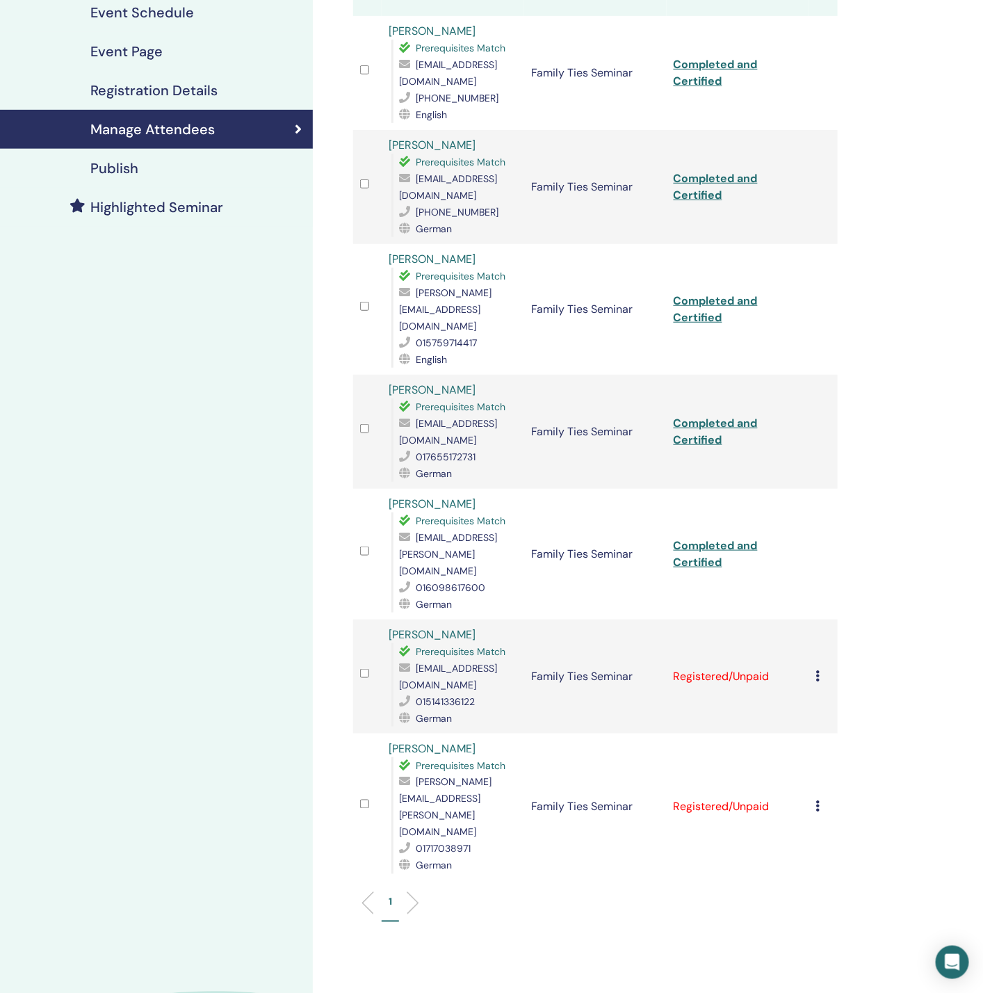
scroll to position [313, 0]
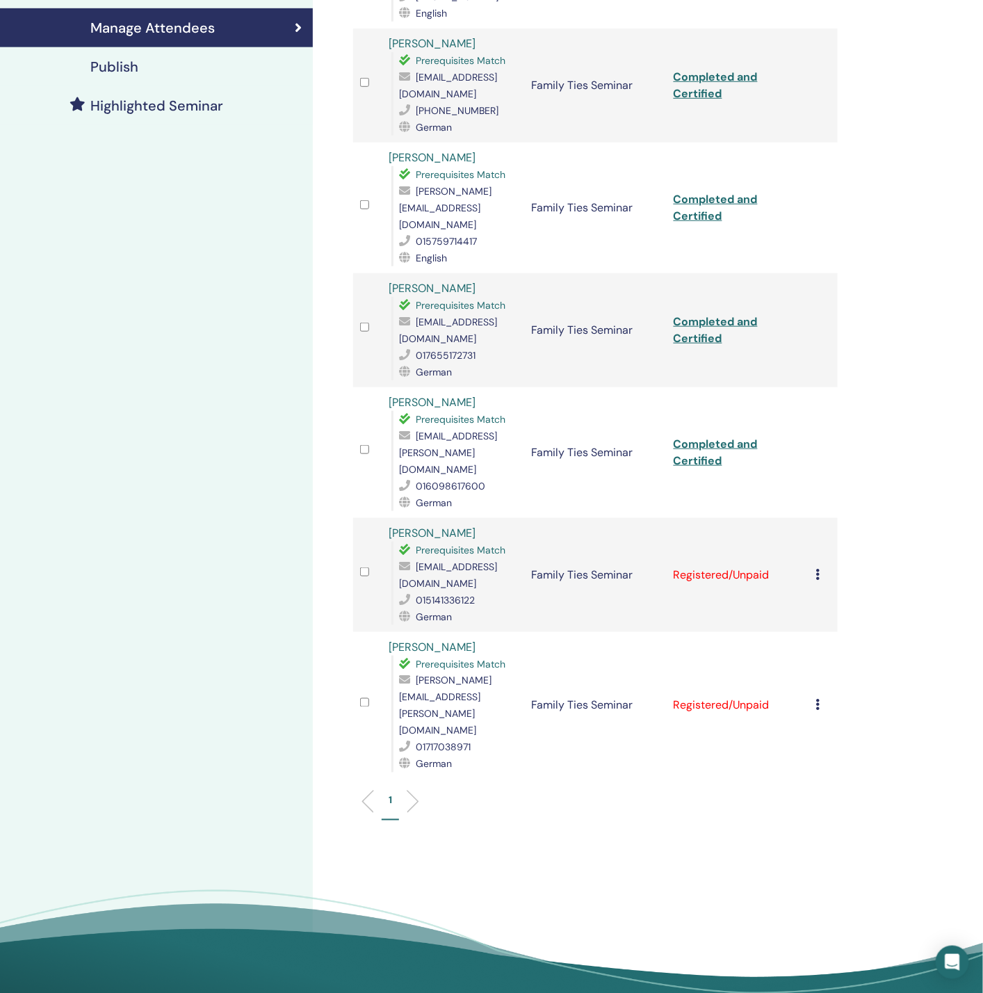
click at [818, 569] on icon at bounding box center [818, 574] width 4 height 11
click at [838, 648] on p "Complete and Certify" at bounding box center [841, 646] width 110 height 17
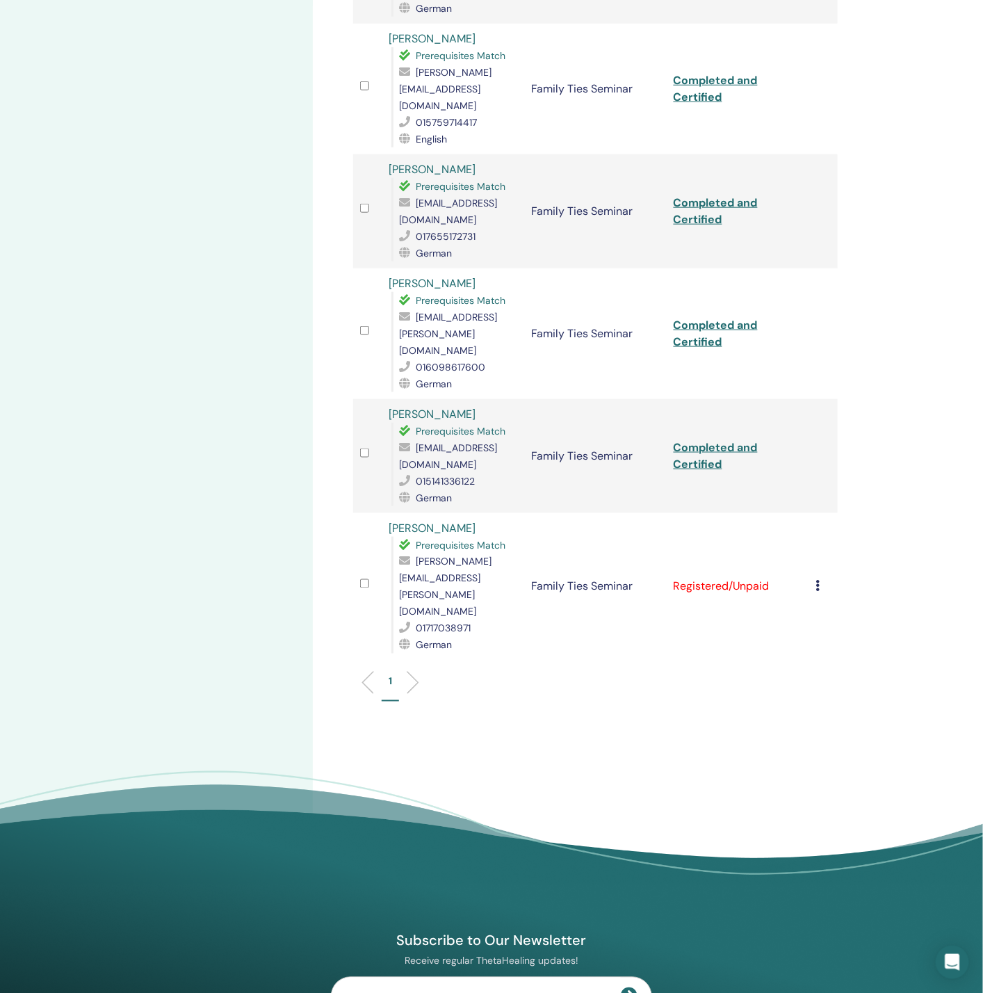
scroll to position [434, 0]
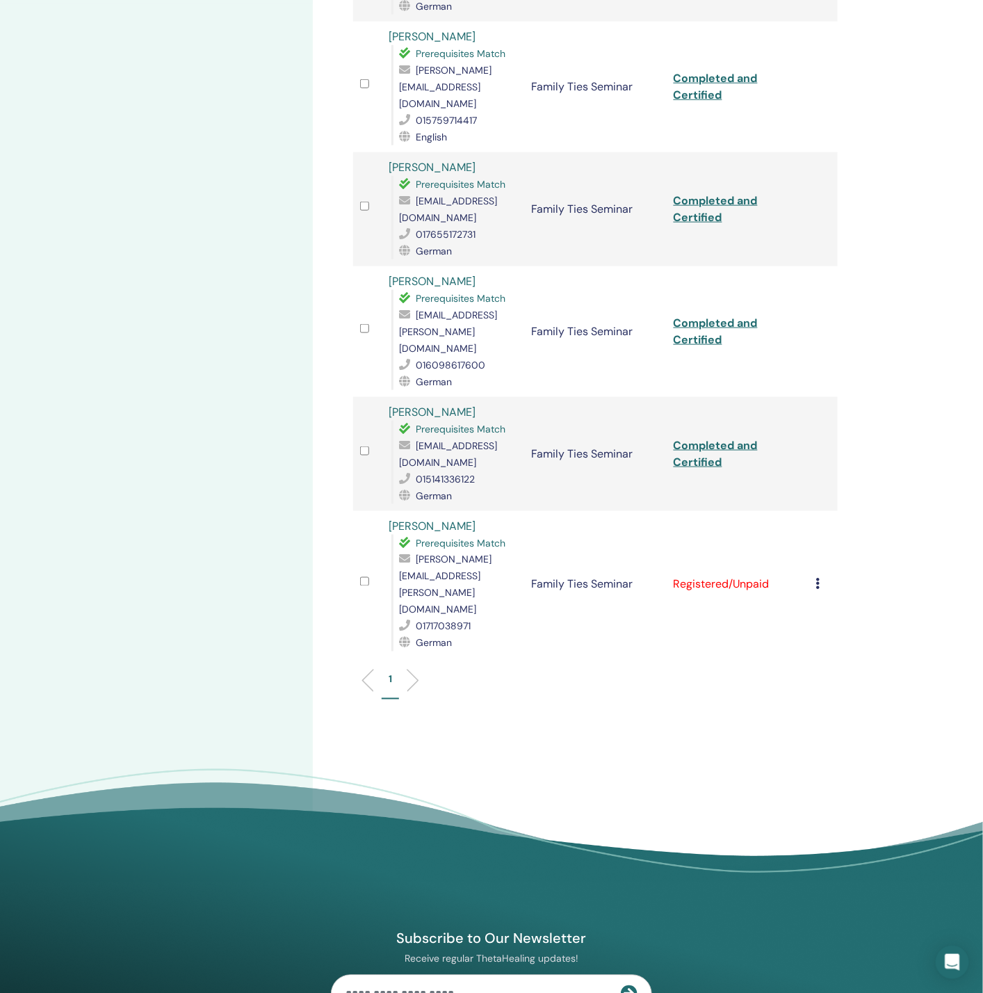
click at [817, 578] on icon at bounding box center [818, 583] width 4 height 11
click at [845, 616] on p "Complete and Certify" at bounding box center [840, 622] width 110 height 17
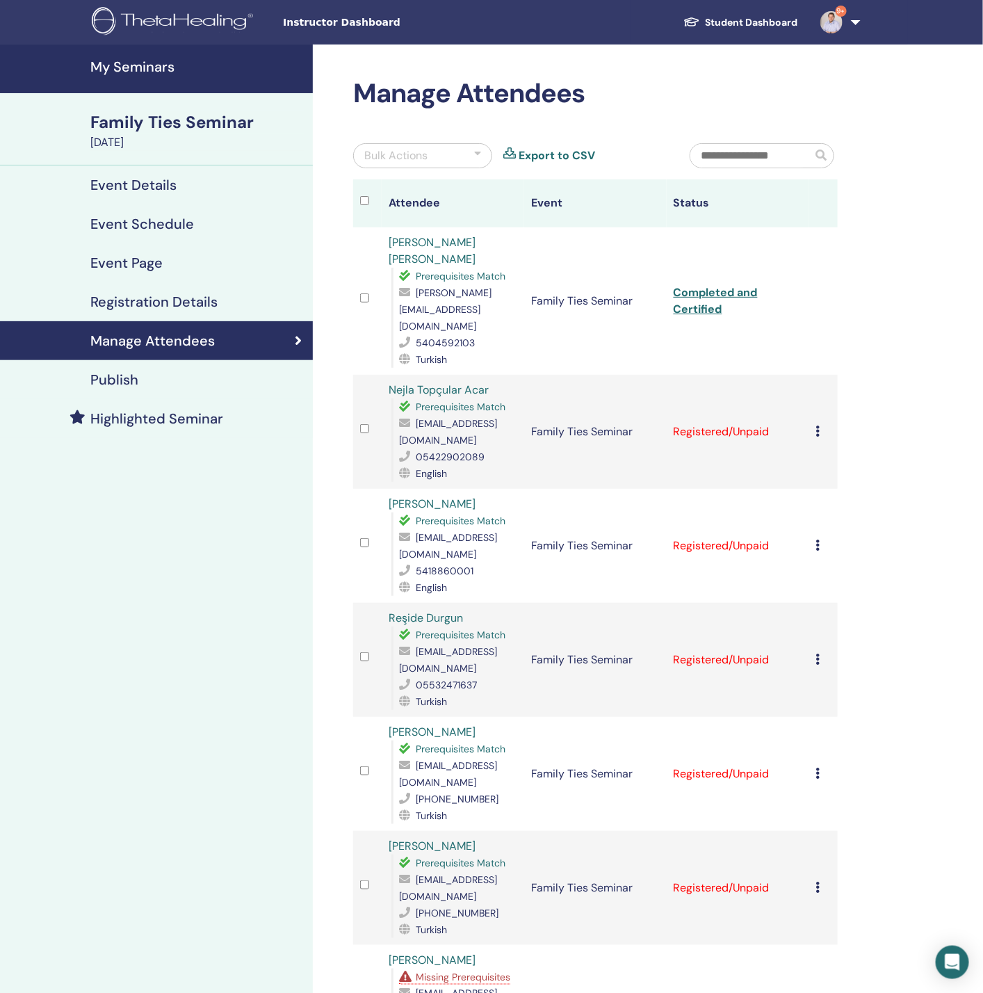
click at [821, 423] on div "Cancel Registration Do not auto-certify Mark as Paid Mark as Unpaid Mark as Abs…" at bounding box center [823, 431] width 15 height 17
click at [831, 517] on p "Complete and Certify" at bounding box center [844, 516] width 110 height 17
click at [820, 537] on div "Cancel Registration Do not auto-certify Mark as Paid Mark as Unpaid Mark as Abs…" at bounding box center [823, 545] width 15 height 17
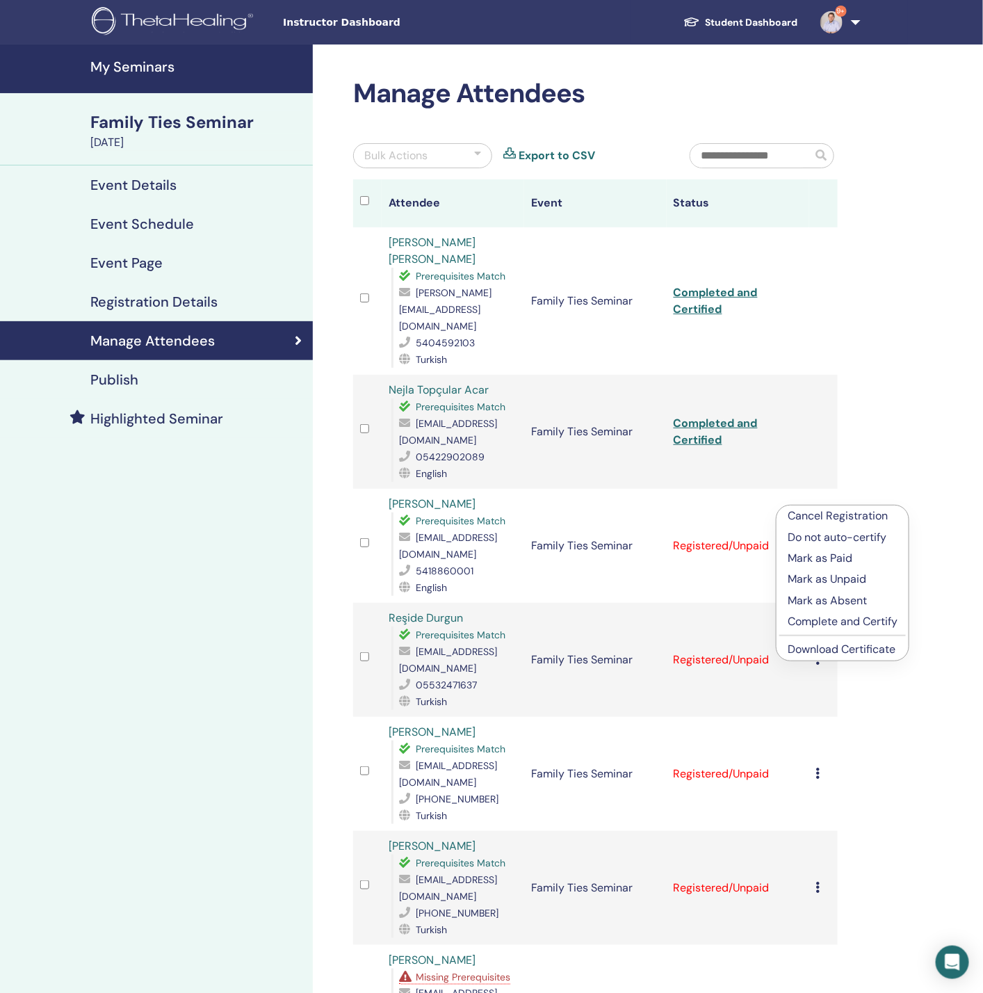
click at [831, 626] on p "Complete and Certify" at bounding box center [843, 621] width 110 height 17
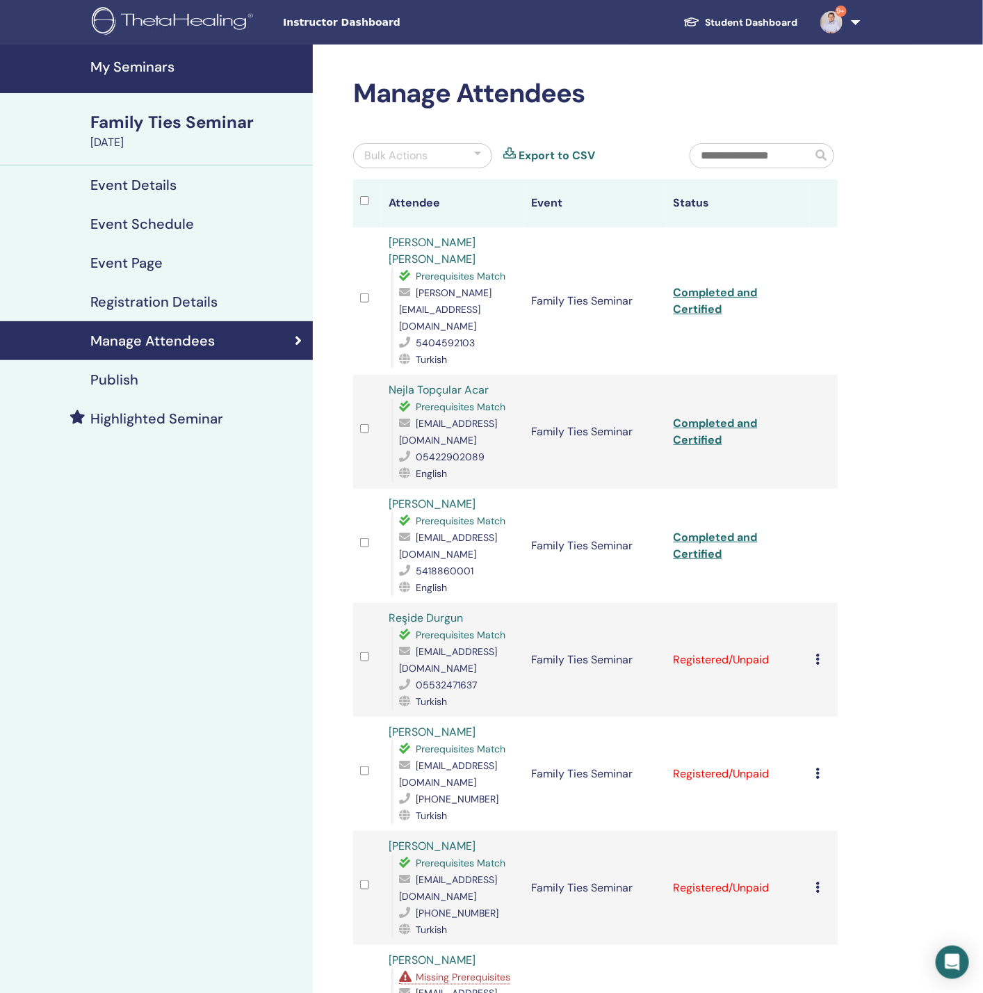
click at [817, 654] on icon at bounding box center [818, 659] width 4 height 11
click at [820, 740] on p "Complete and Certify" at bounding box center [840, 746] width 110 height 17
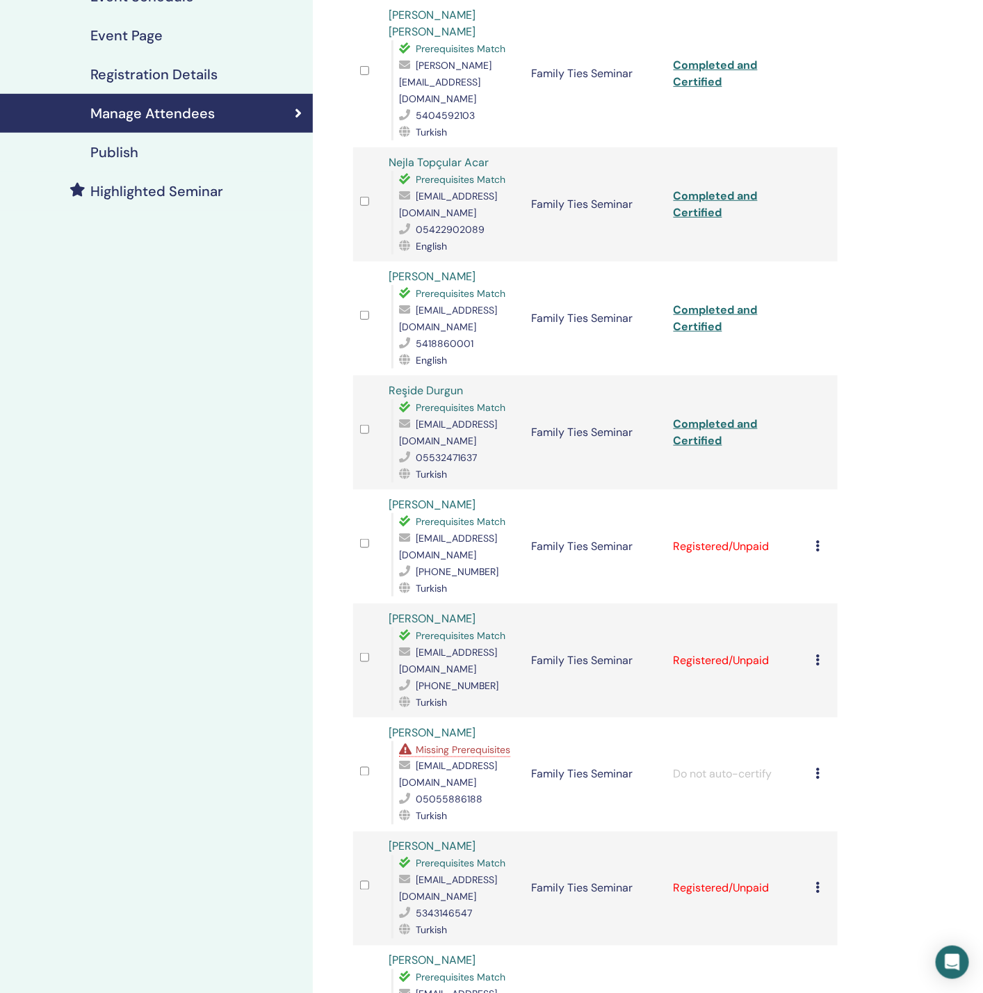
scroll to position [521, 0]
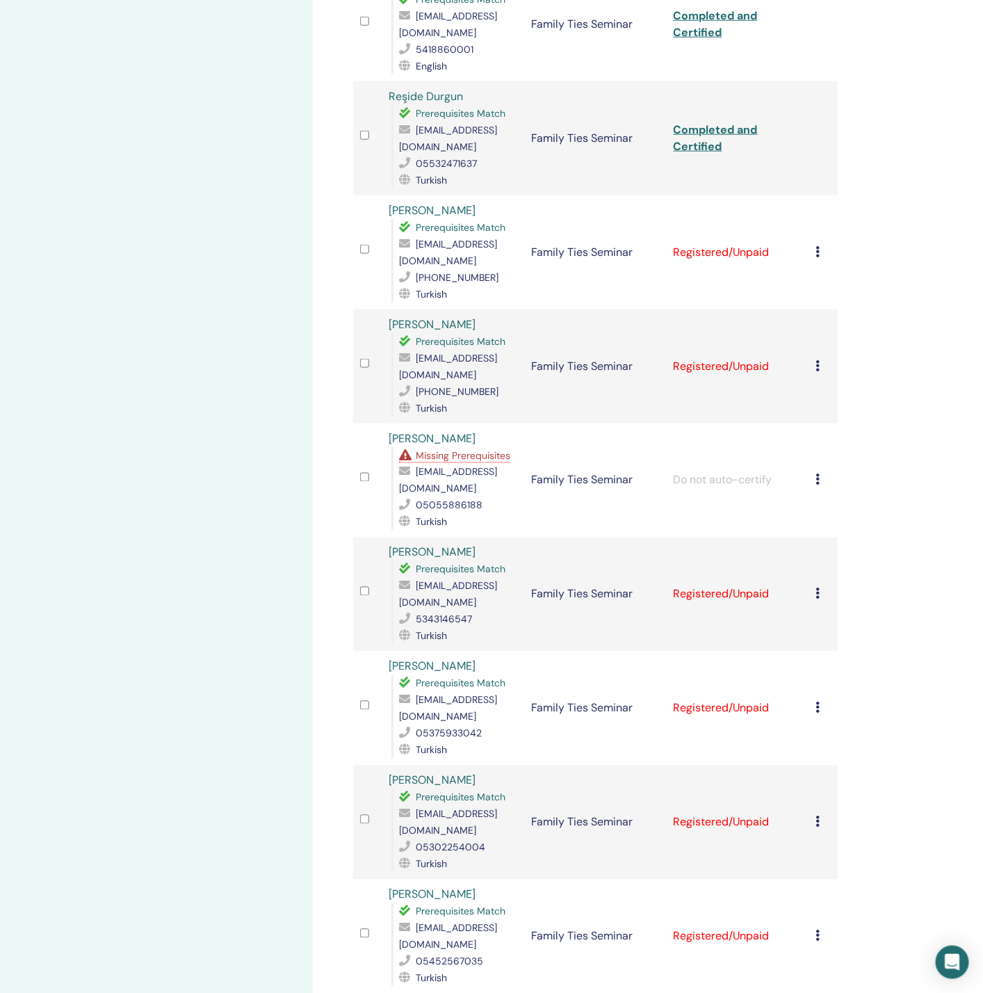
click at [814, 217] on td "Cancel Registration Do not auto-certify Mark as Paid Mark as Unpaid Mark as Abs…" at bounding box center [823, 252] width 29 height 114
click at [816, 215] on td "Cancel Registration Do not auto-certify Mark as Paid Mark as Unpaid Mark as Abs…" at bounding box center [823, 252] width 29 height 114
click at [818, 246] on icon at bounding box center [818, 251] width 4 height 11
click at [838, 330] on p "Complete and Certify" at bounding box center [841, 331] width 110 height 17
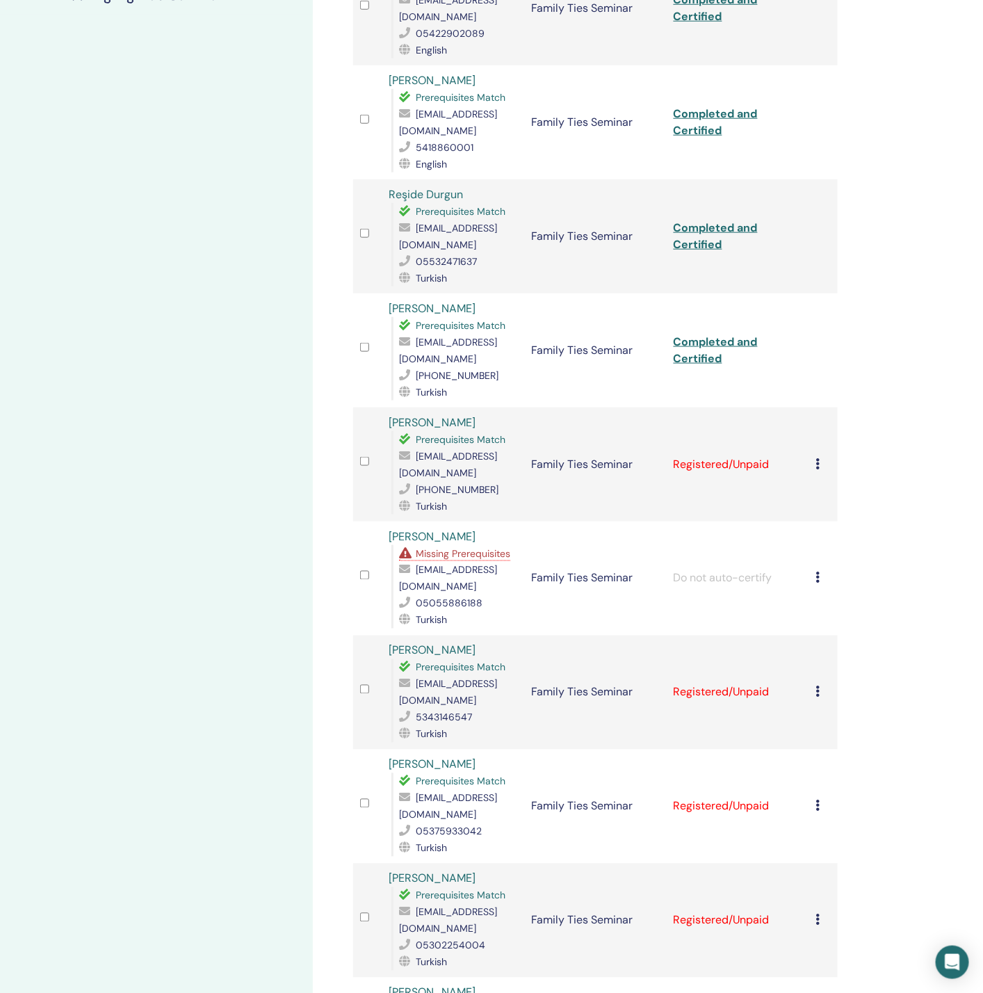
scroll to position [538, 0]
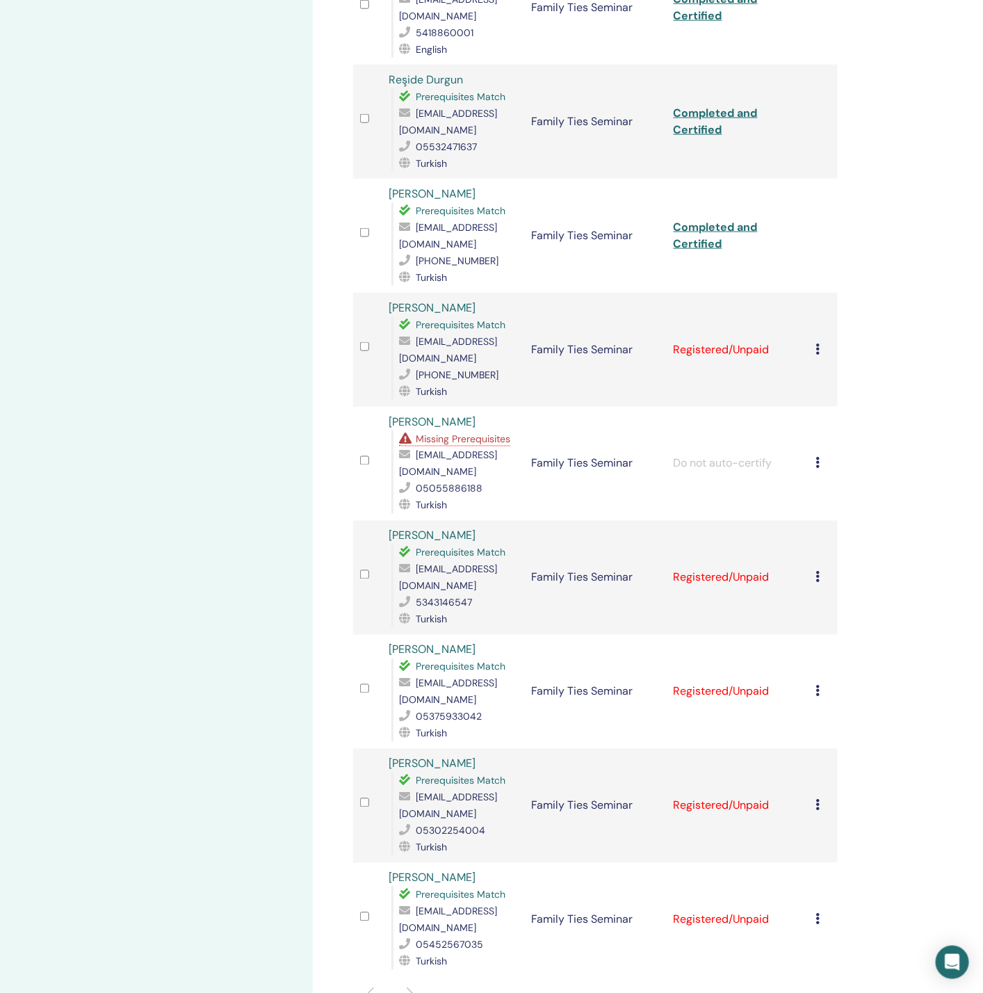
click at [820, 343] on icon at bounding box center [818, 348] width 4 height 11
click at [830, 424] on p "Complete and Certify" at bounding box center [843, 423] width 110 height 17
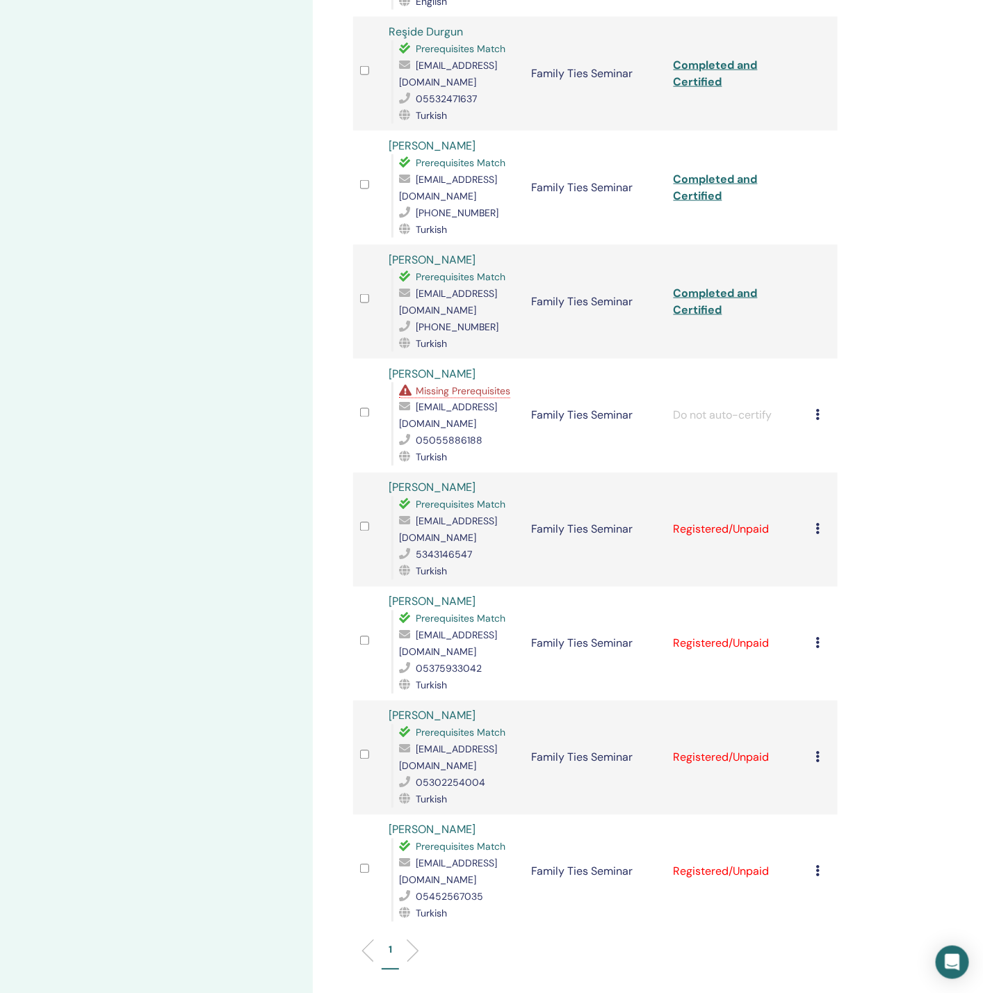
scroll to position [626, 0]
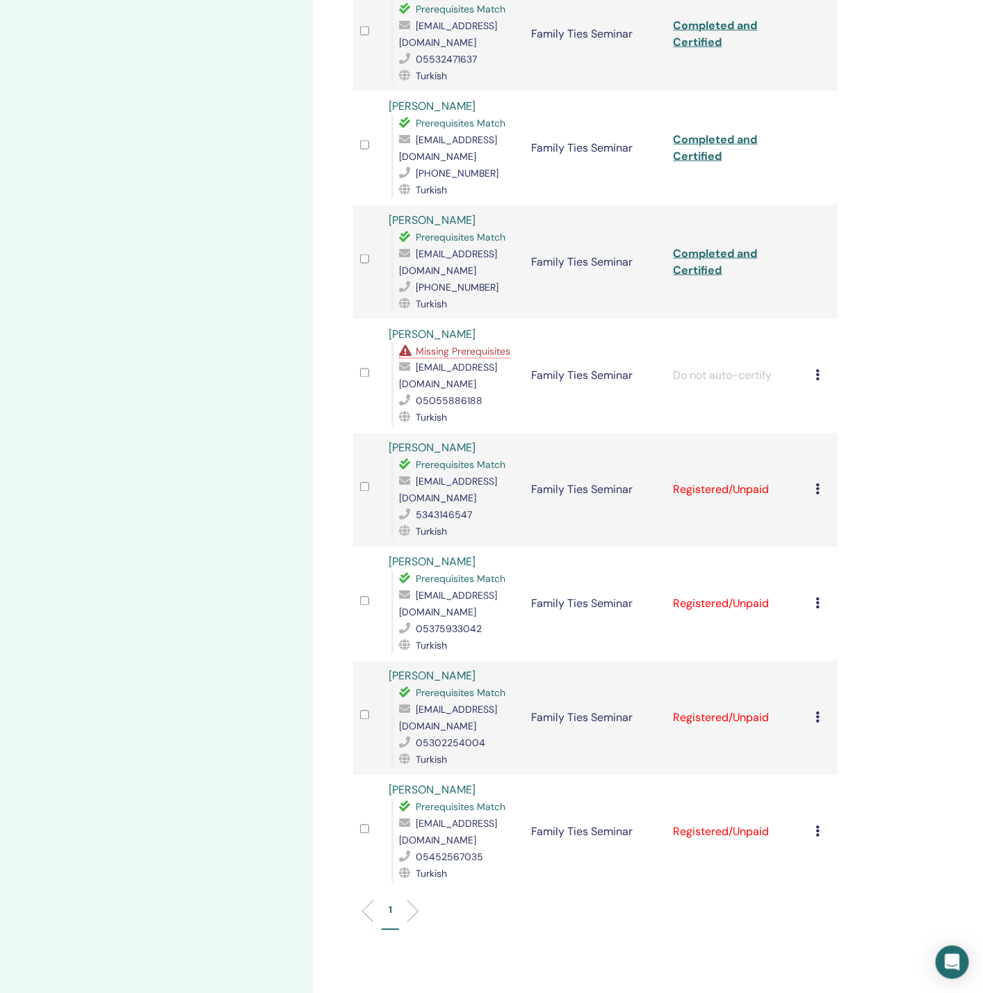
click at [817, 484] on icon at bounding box center [818, 489] width 4 height 11
click at [822, 536] on p "Complete and Certify" at bounding box center [840, 538] width 110 height 17
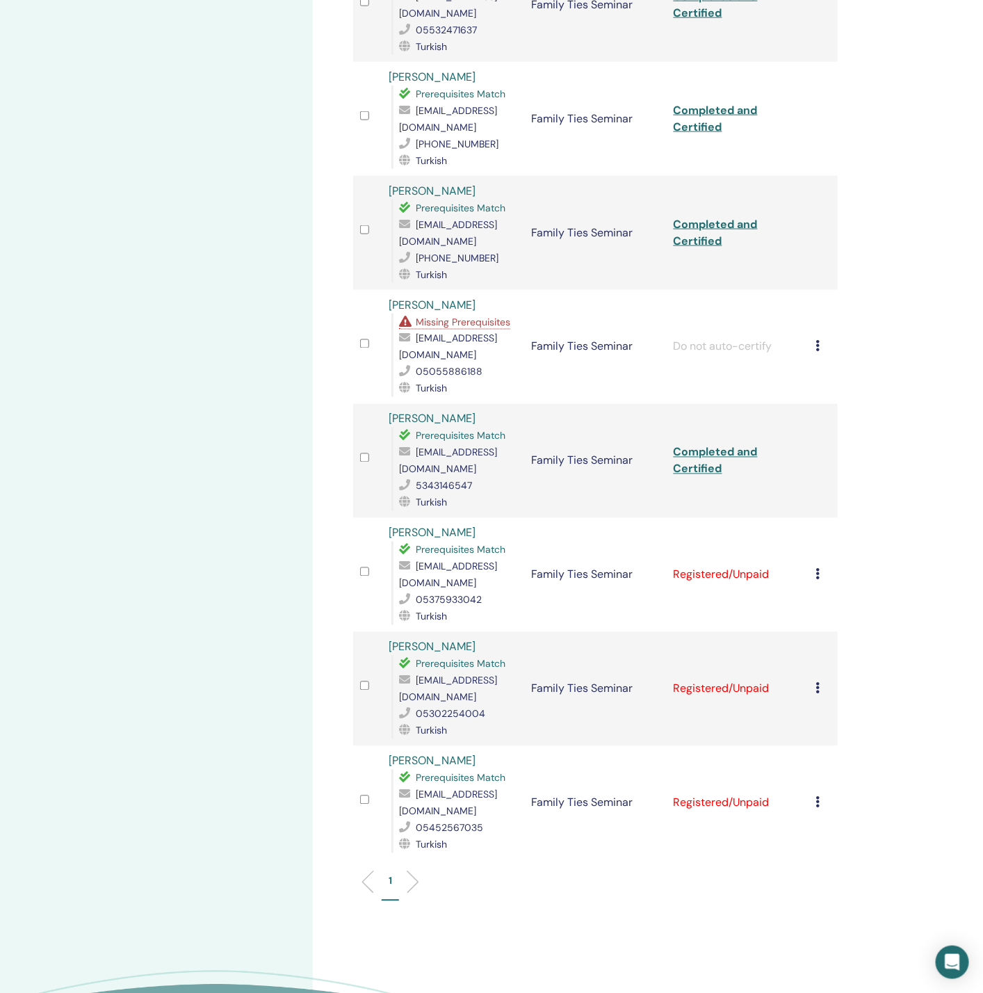
scroll to position [747, 0]
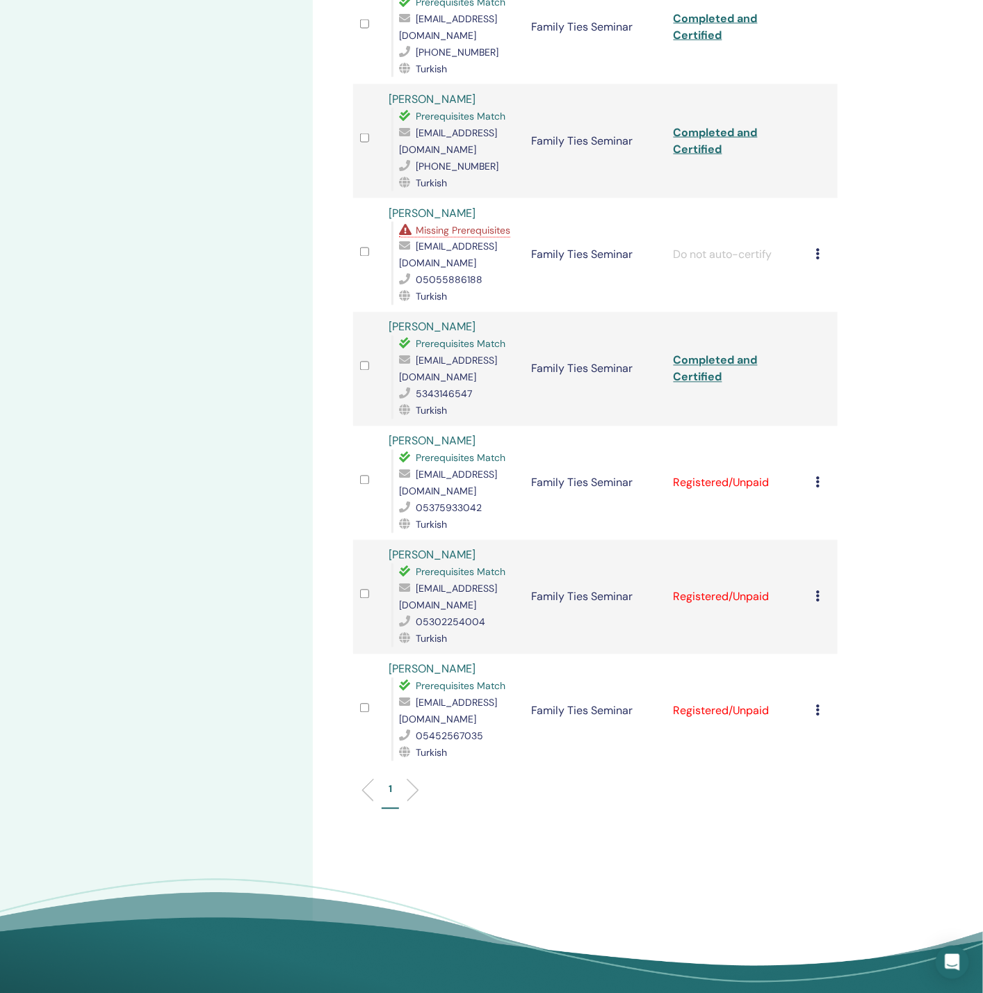
click at [816, 477] on icon at bounding box center [818, 482] width 4 height 11
click at [802, 531] on p "Complete and Certify" at bounding box center [839, 527] width 110 height 17
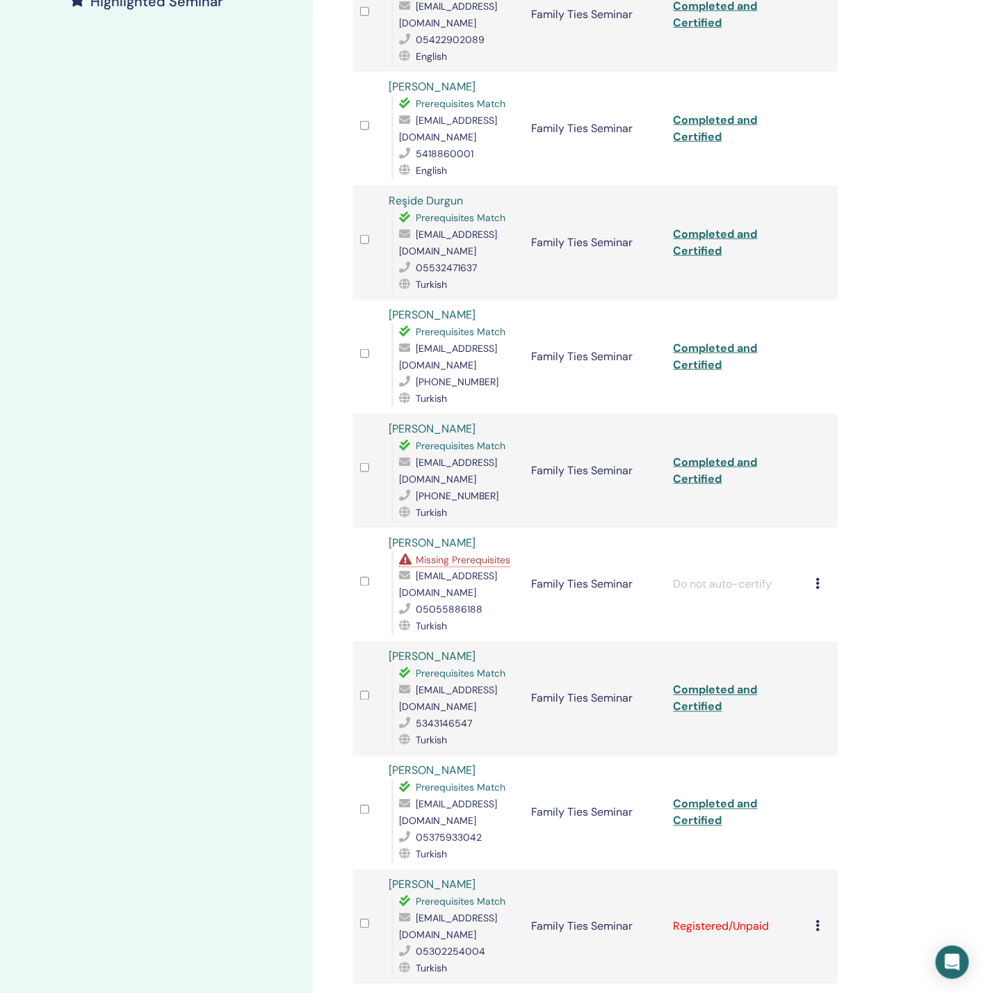
scroll to position [626, 0]
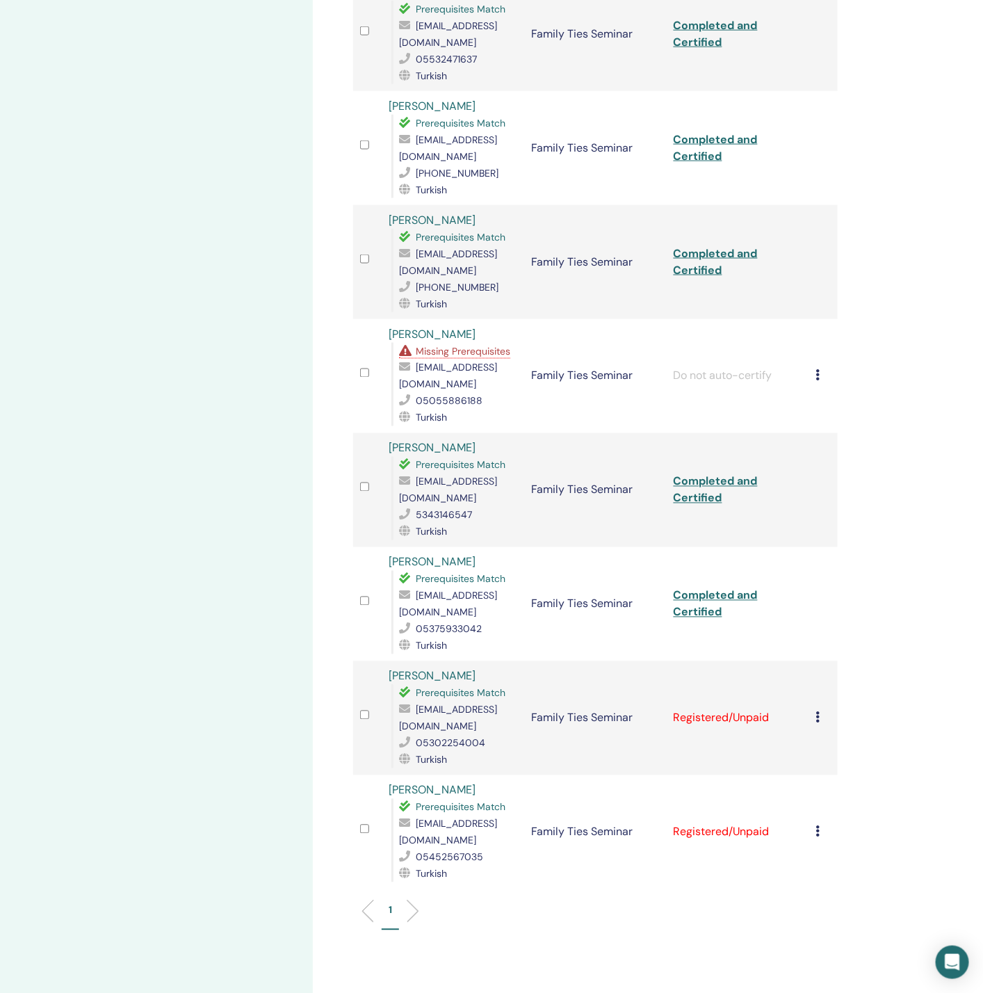
click at [815, 661] on td "Cancel Registration Do not auto-certify Mark as Paid Mark as Unpaid Mark as Abs…" at bounding box center [823, 718] width 29 height 114
click at [820, 710] on div "Cancel Registration Do not auto-certify Mark as Paid Mark as Unpaid Mark as Abs…" at bounding box center [823, 718] width 15 height 17
click at [809, 763] on p "Complete and Certify" at bounding box center [843, 766] width 110 height 17
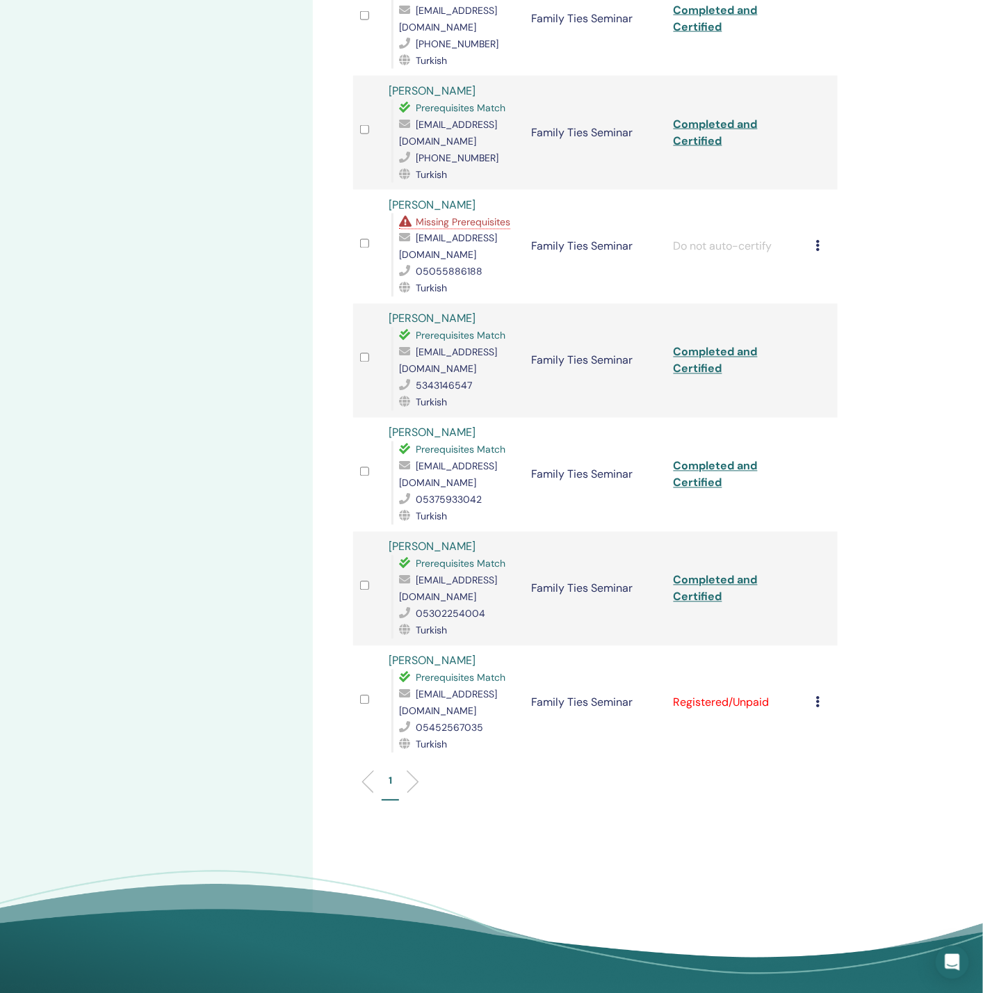
scroll to position [939, 0]
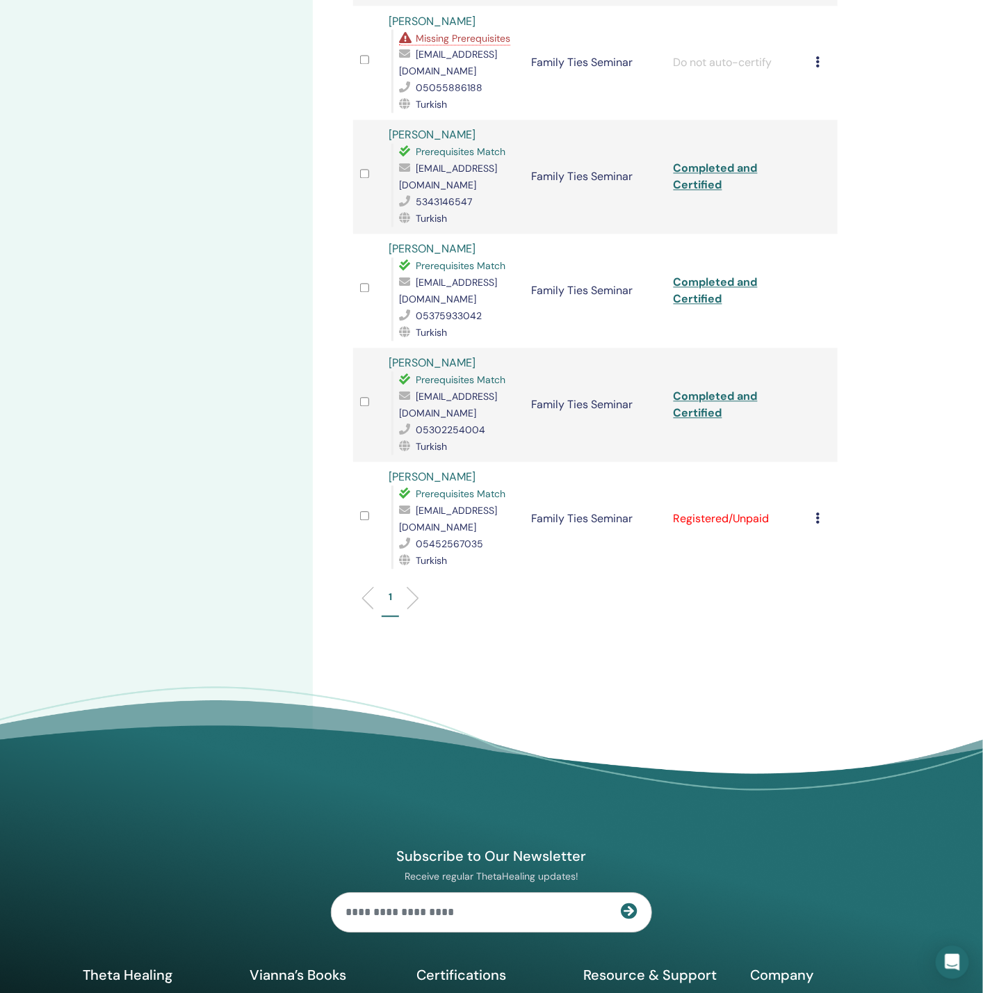
click at [815, 462] on td "Cancel Registration Do not auto-certify Mark as Paid Mark as Unpaid Mark as Abs…" at bounding box center [823, 519] width 29 height 114
click at [818, 513] on icon at bounding box center [818, 518] width 4 height 11
click at [815, 567] on p "Complete and Certify" at bounding box center [841, 569] width 110 height 17
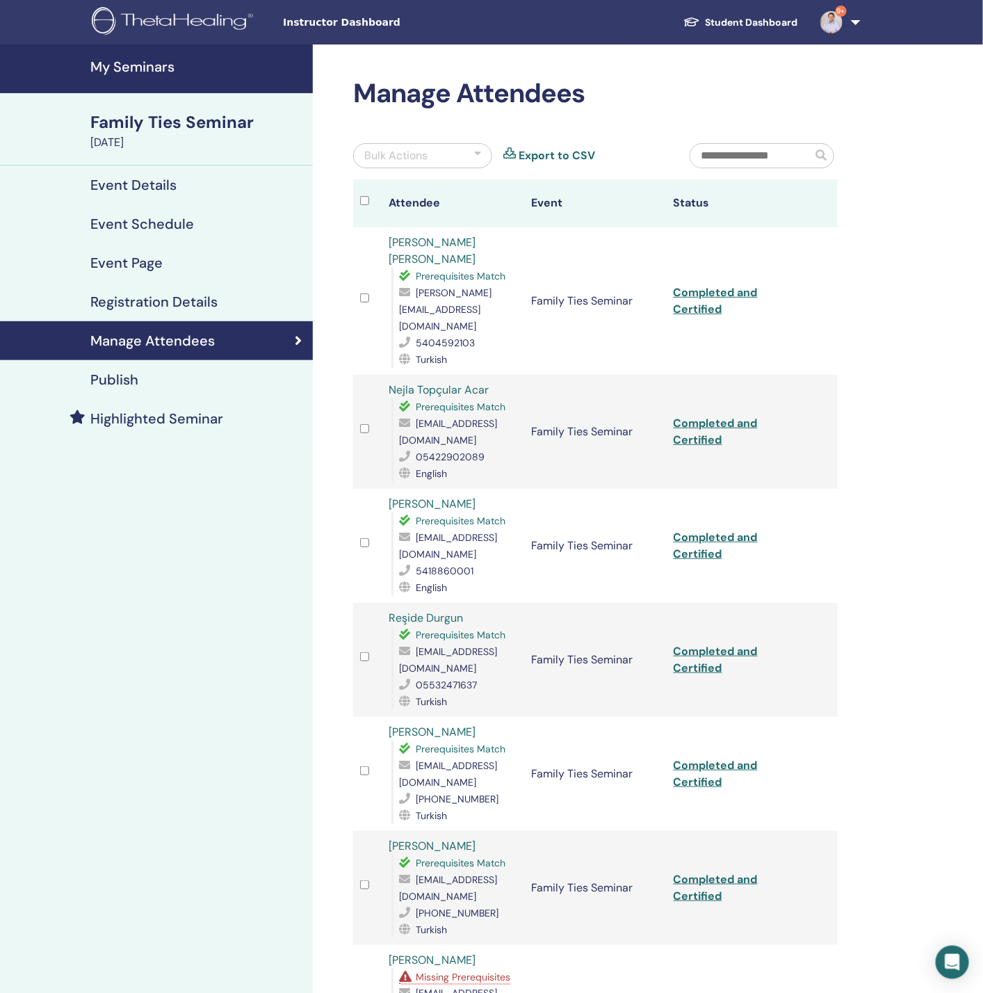
scroll to position [521, 0]
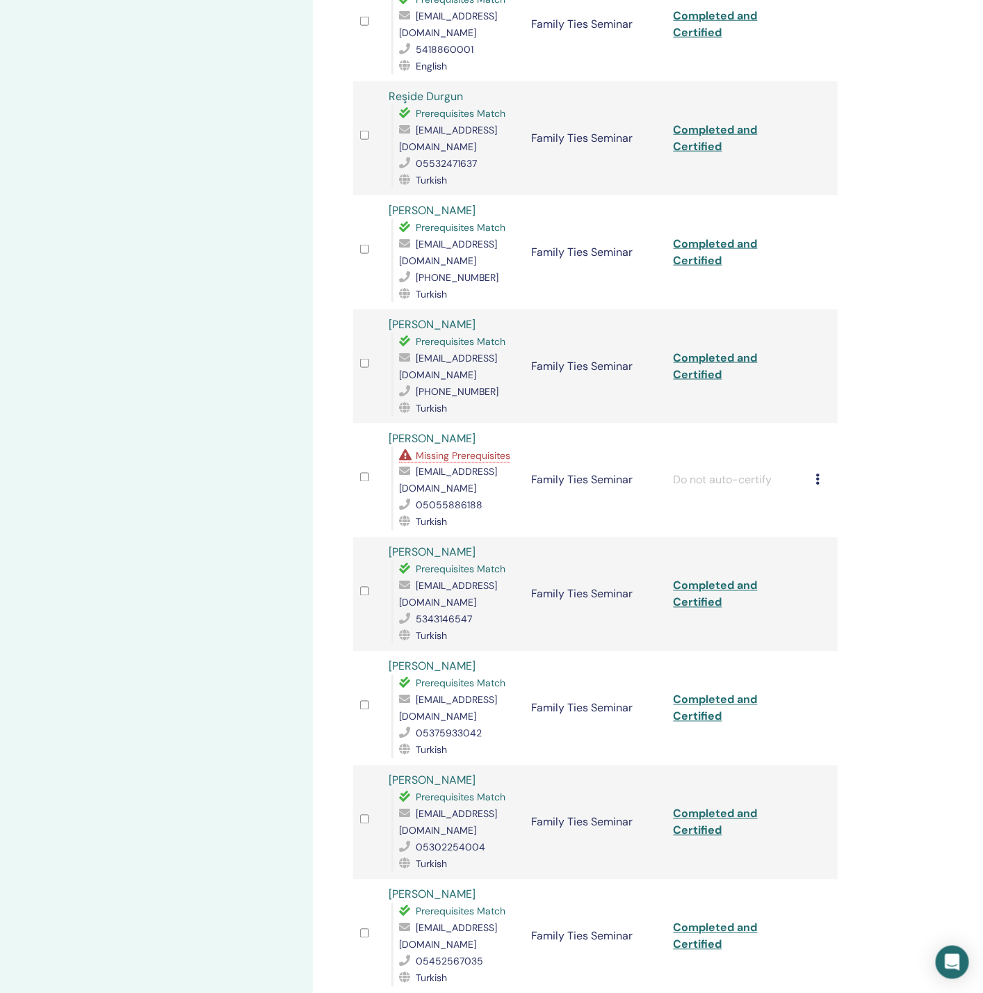
click at [431, 449] on span "Missing Prerequisites" at bounding box center [463, 455] width 95 height 13
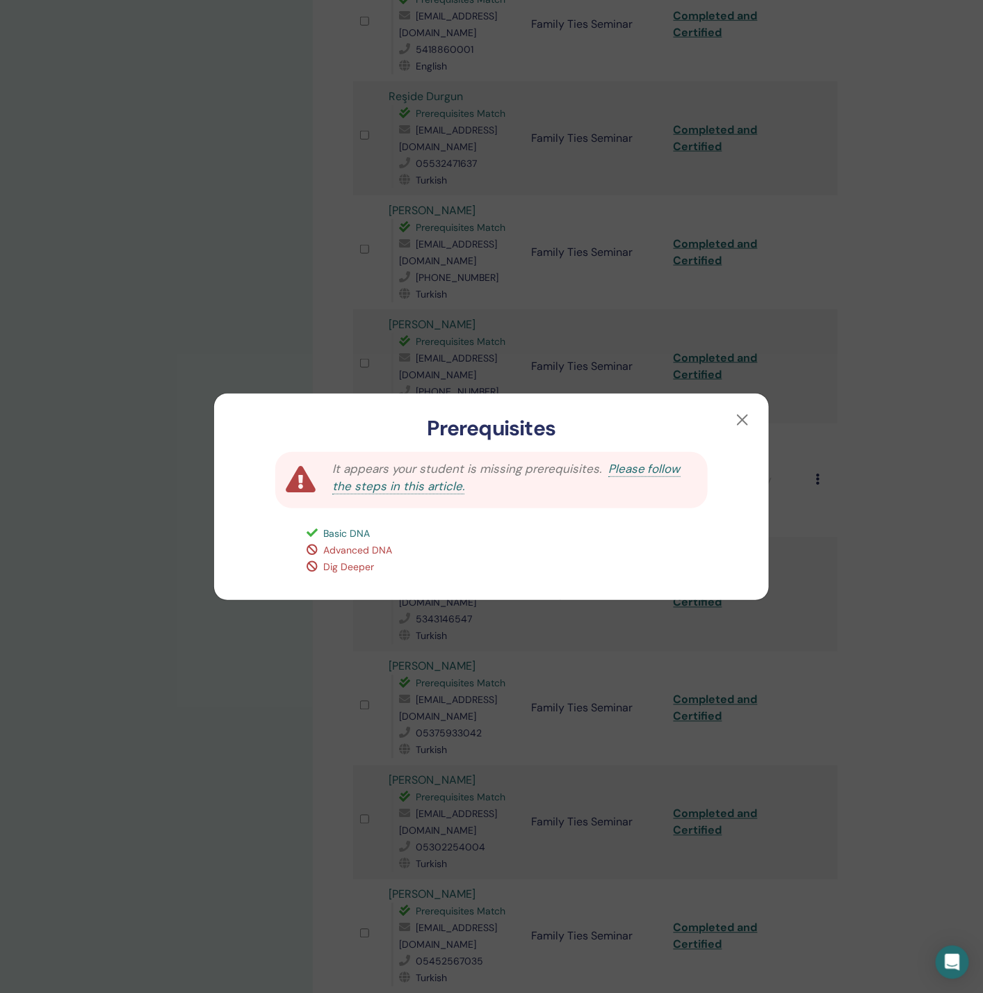
click at [238, 314] on div "Prerequisites It appears your student is missing prerequisites. Please follow t…" at bounding box center [491, 496] width 983 height 993
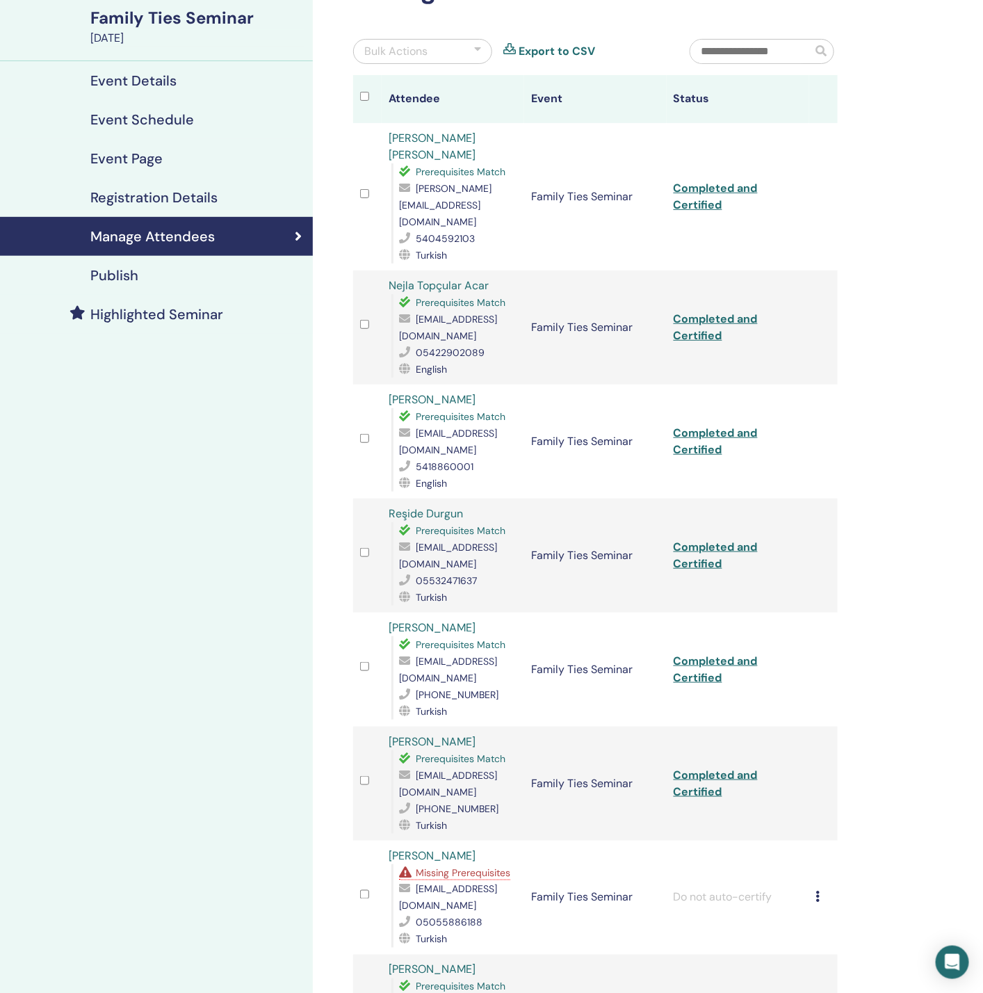
scroll to position [0, 0]
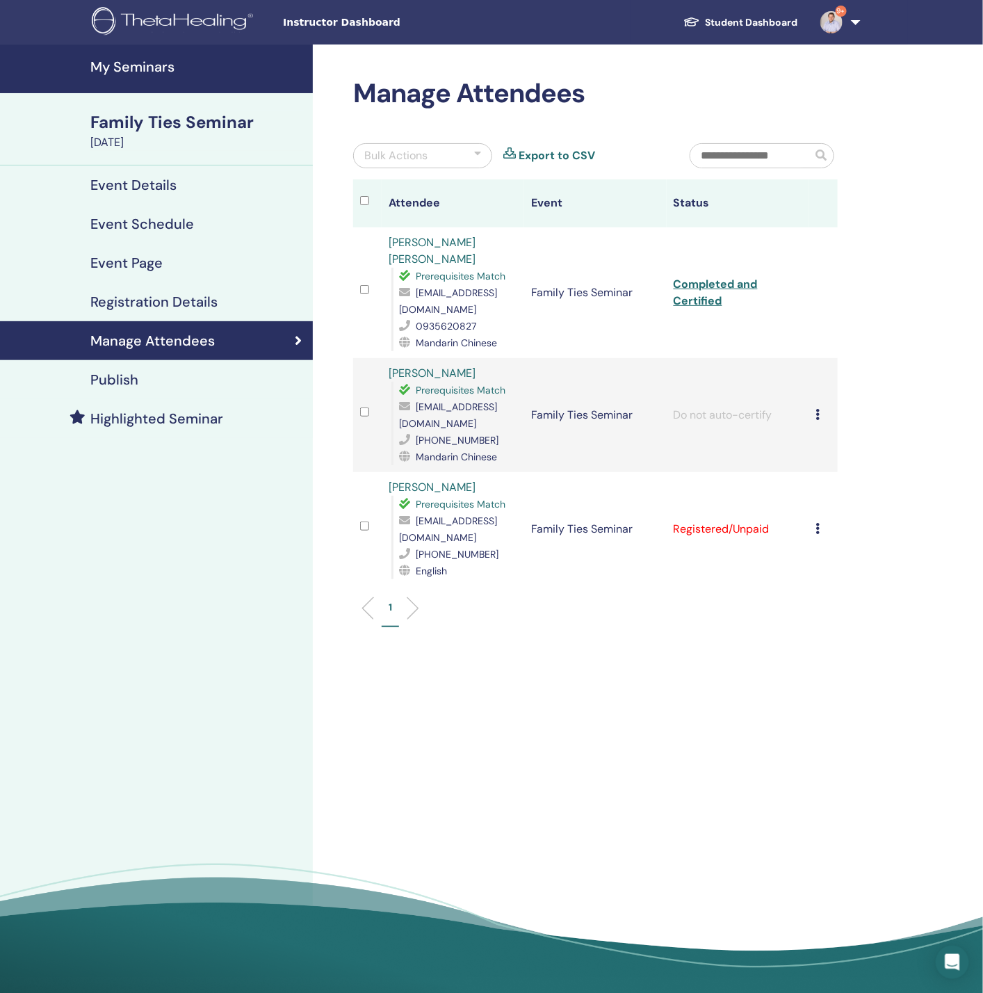
click at [818, 523] on icon at bounding box center [818, 528] width 4 height 11
click at [824, 595] on p "Complete and Certify" at bounding box center [841, 593] width 110 height 17
